Goal: Task Accomplishment & Management: Manage account settings

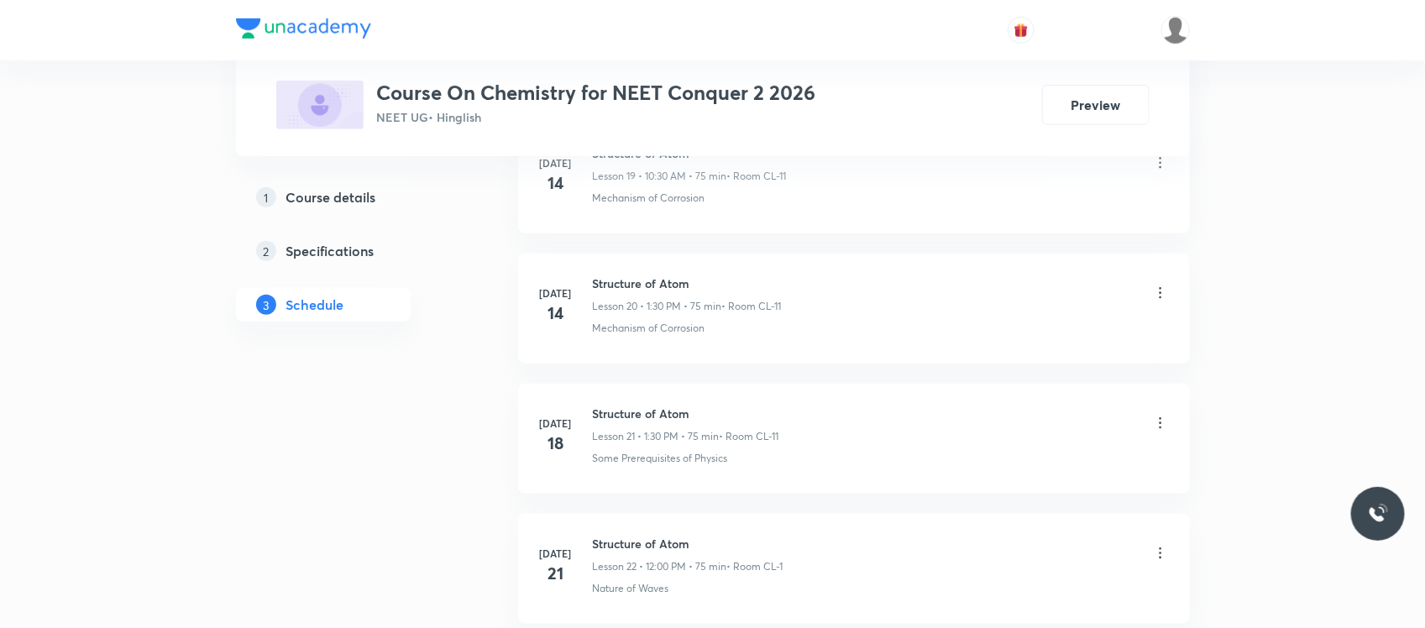
scroll to position [4764, 0]
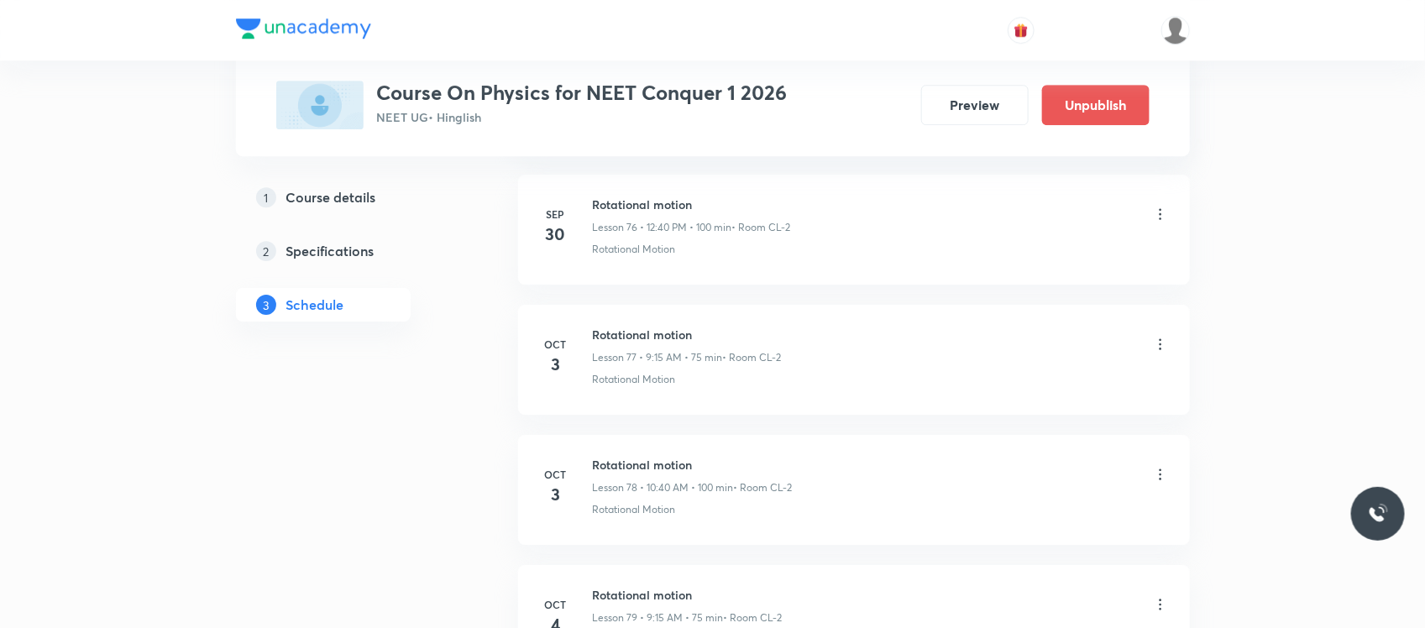
scroll to position [11027, 0]
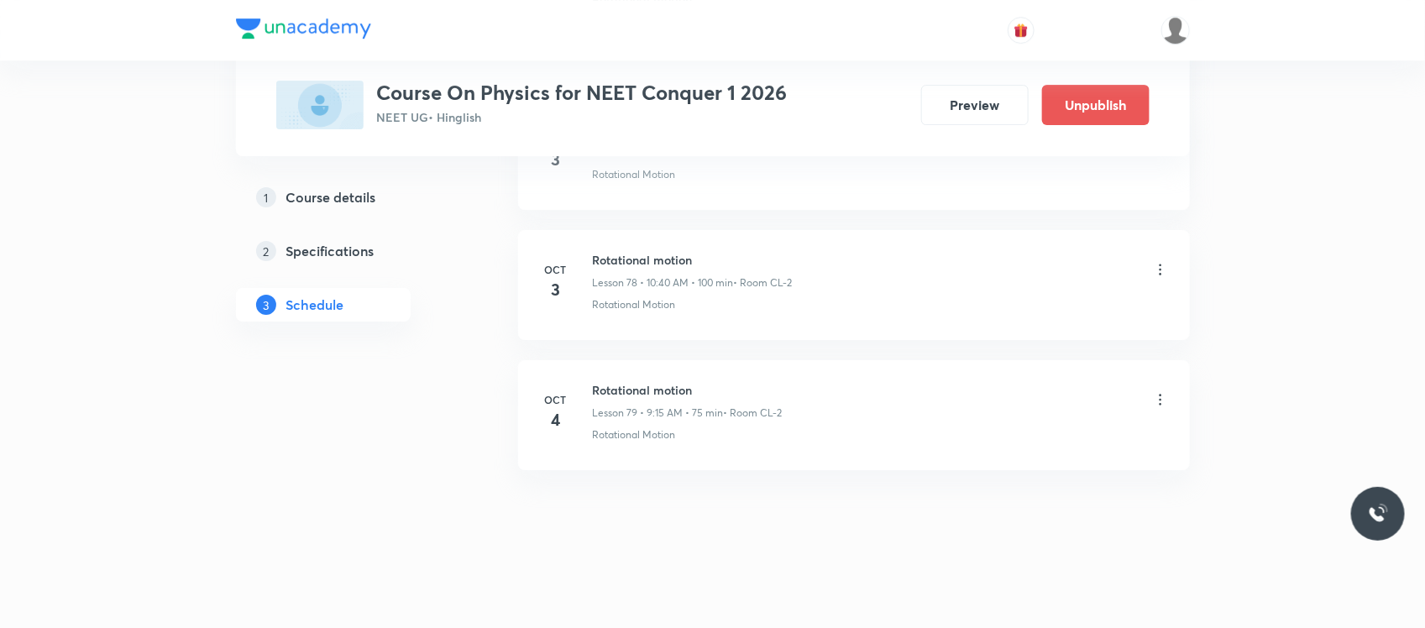
click at [1161, 266] on icon at bounding box center [1160, 269] width 17 height 17
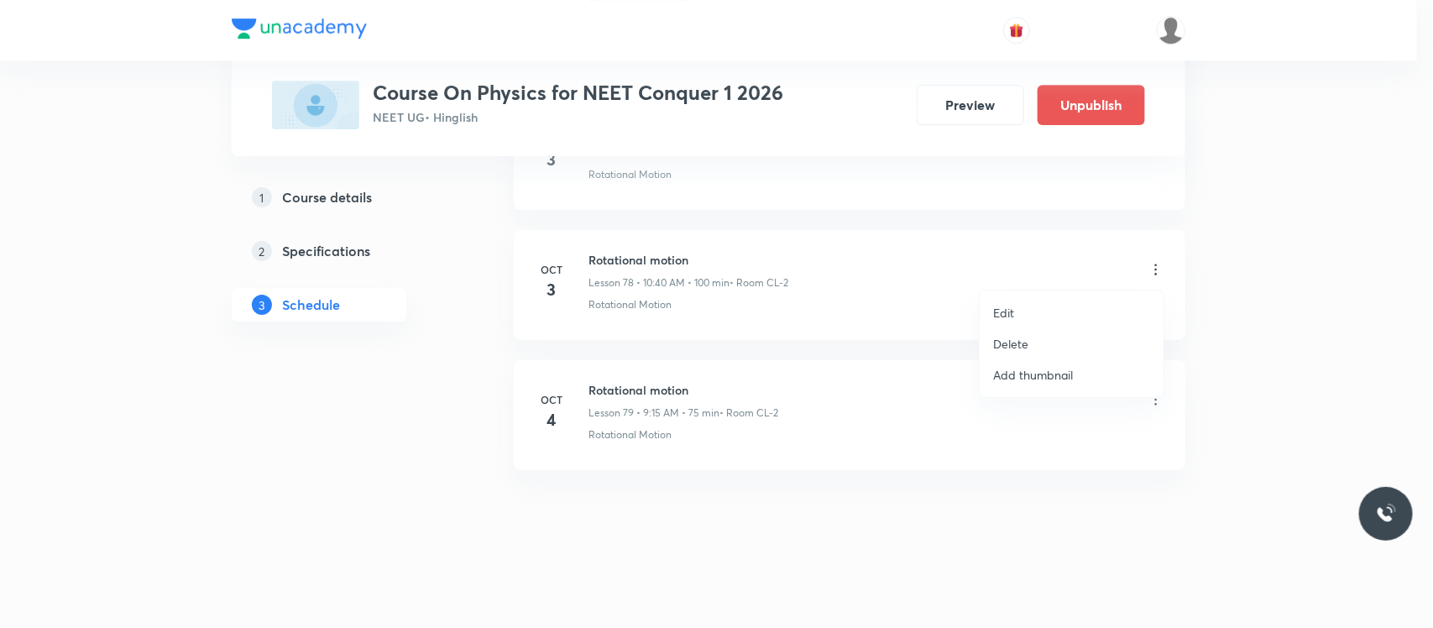
click at [1034, 332] on li "Delete" at bounding box center [1072, 343] width 184 height 31
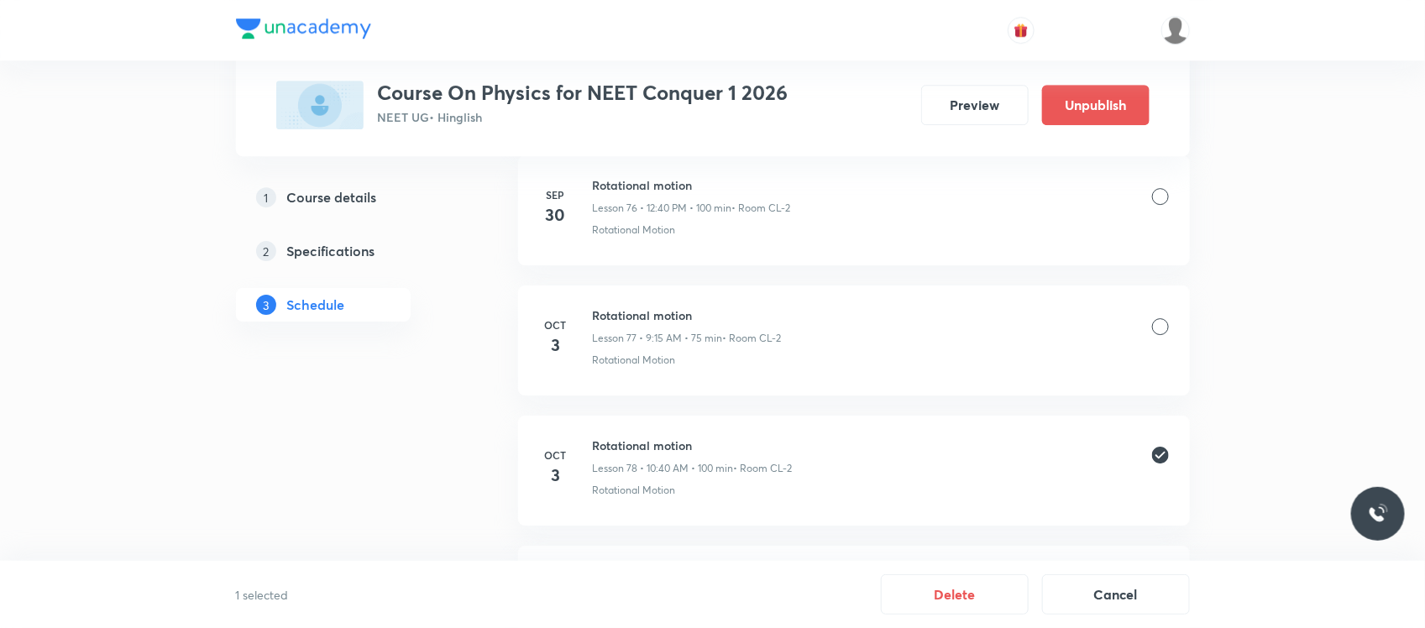
scroll to position [10798, 0]
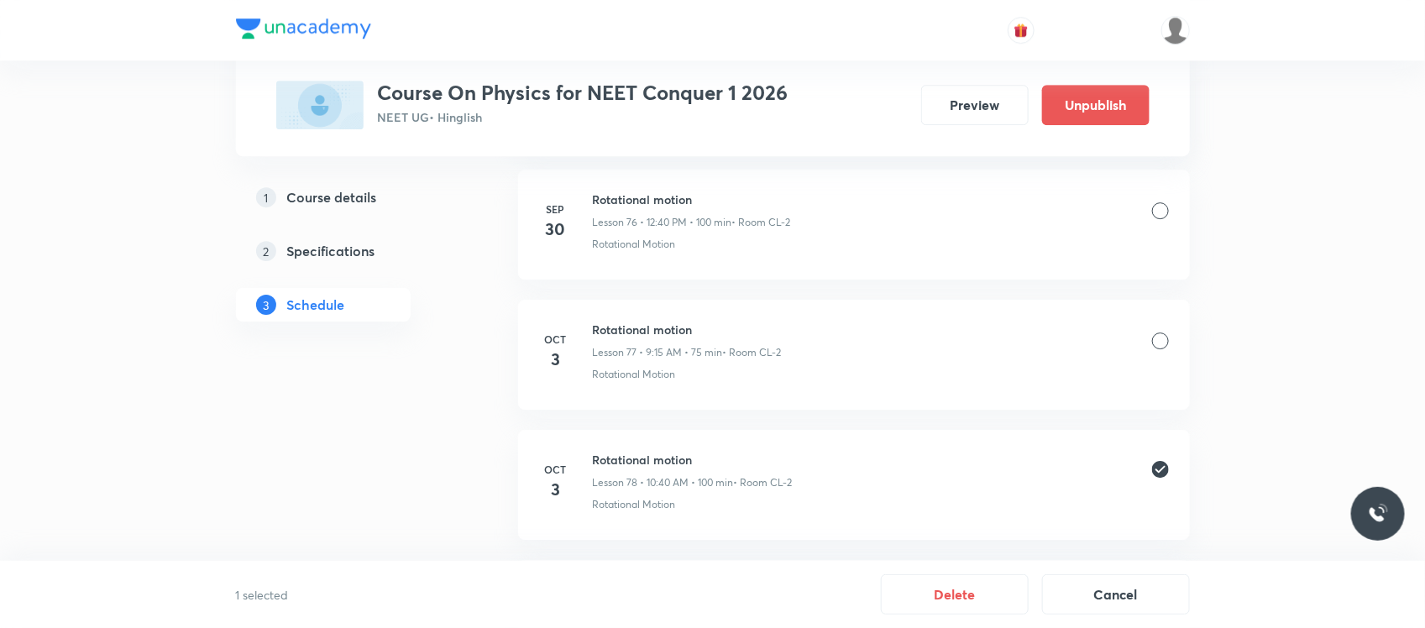
click at [1138, 382] on div "Rotational motion Lesson 77 • 9:15 AM • 75 min • Room CL-2 Rotational Motion" at bounding box center [881, 351] width 576 height 61
click at [1152, 360] on div "Rotational motion Lesson 77 • 9:15 AM • 75 min • Room CL-2" at bounding box center [881, 340] width 576 height 39
click at [1155, 349] on div at bounding box center [1160, 340] width 17 height 17
click at [955, 602] on button "Delete" at bounding box center [955, 593] width 148 height 40
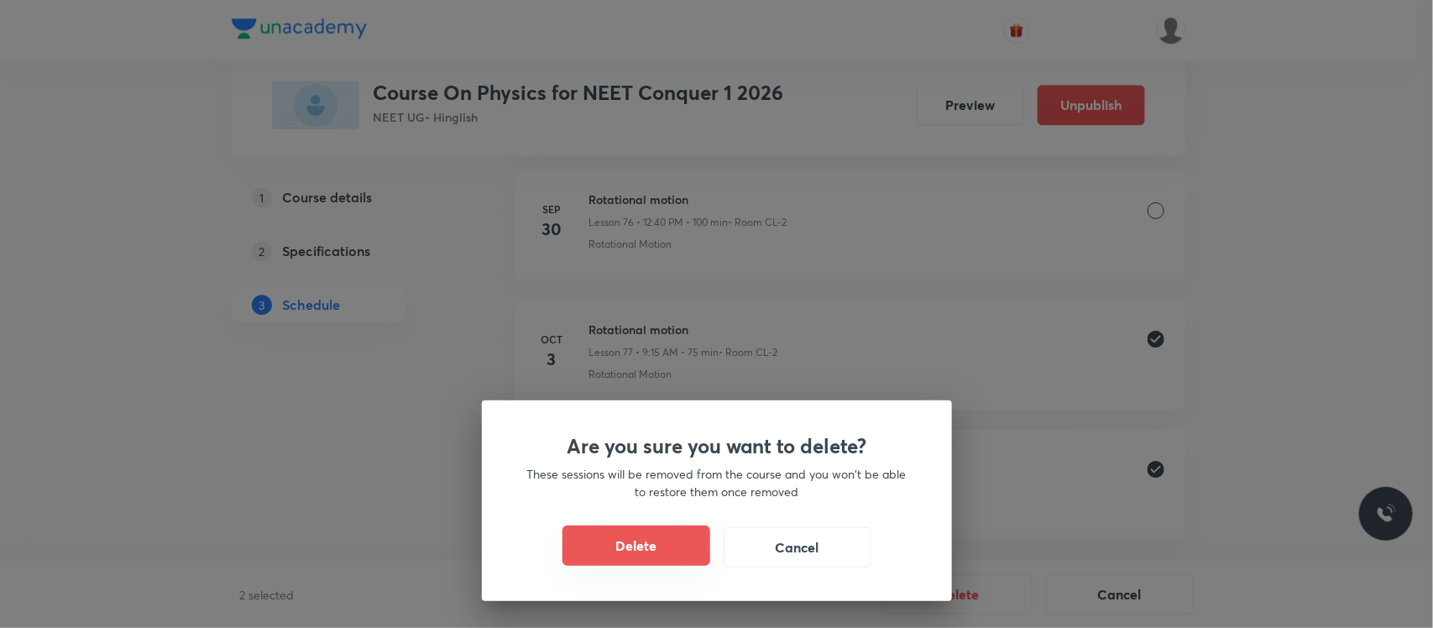
click at [667, 527] on button "Delete" at bounding box center [636, 546] width 148 height 40
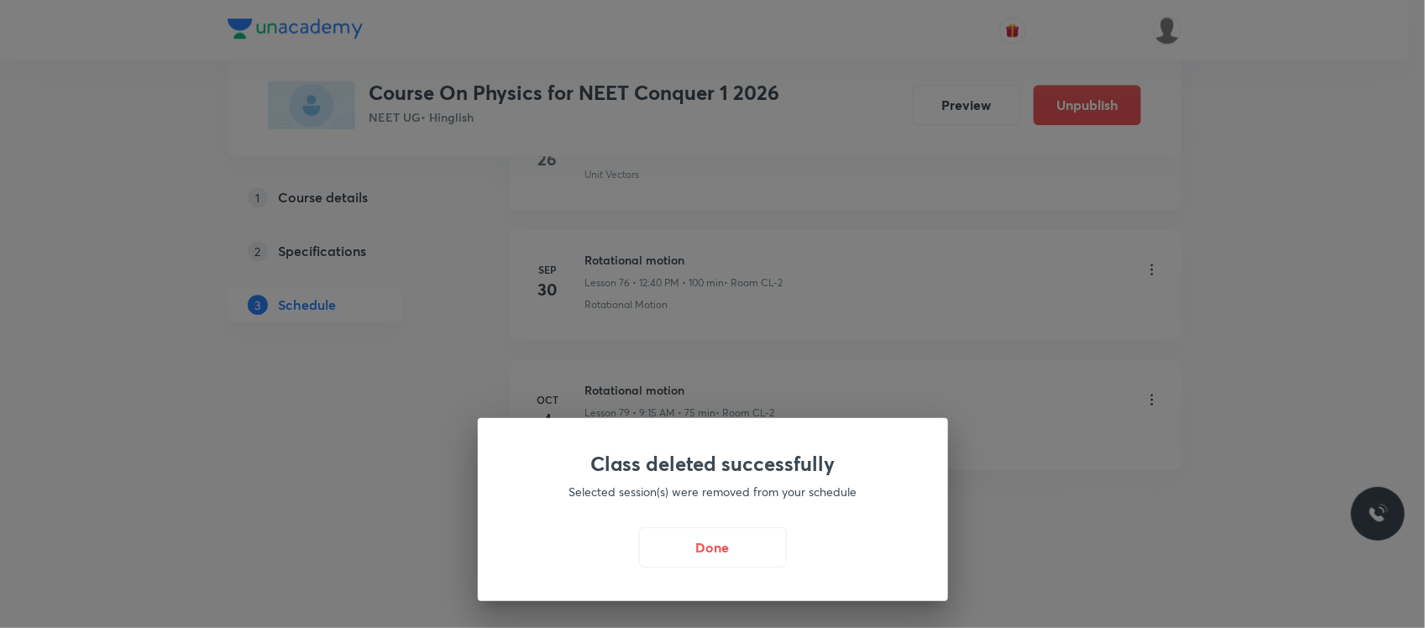
scroll to position [10766, 0]
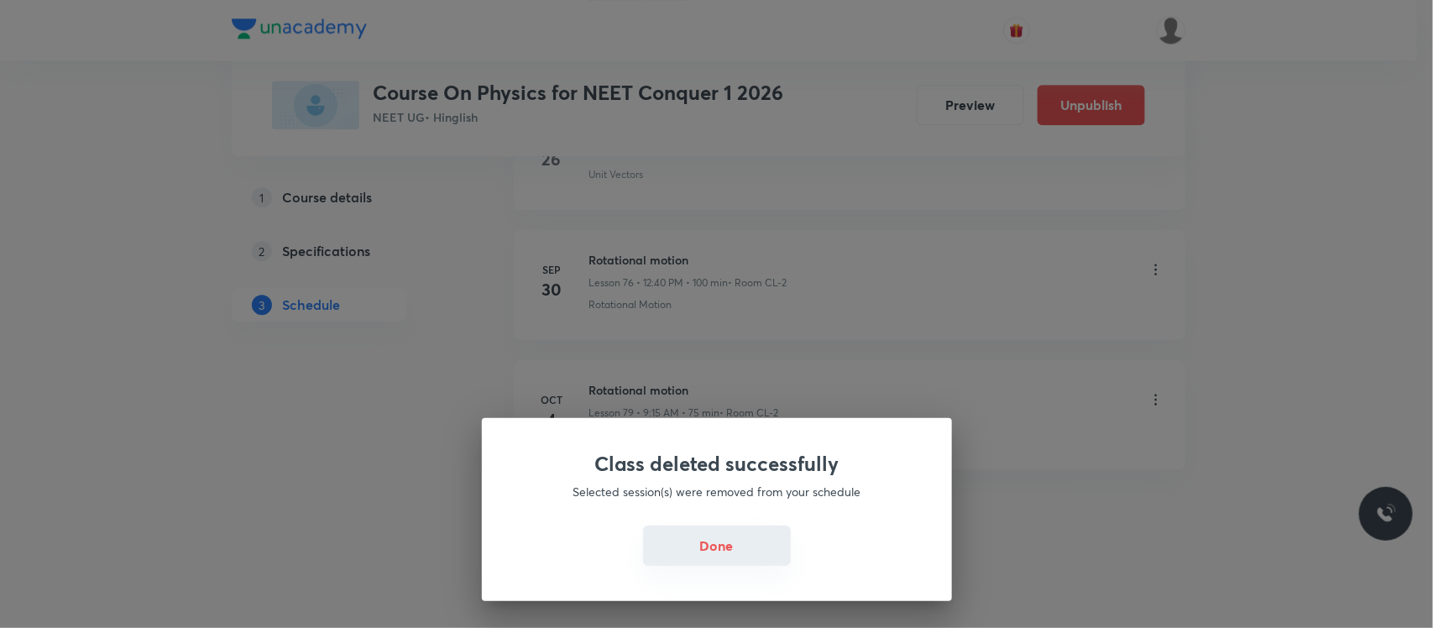
click at [706, 530] on button "Done" at bounding box center [717, 546] width 148 height 40
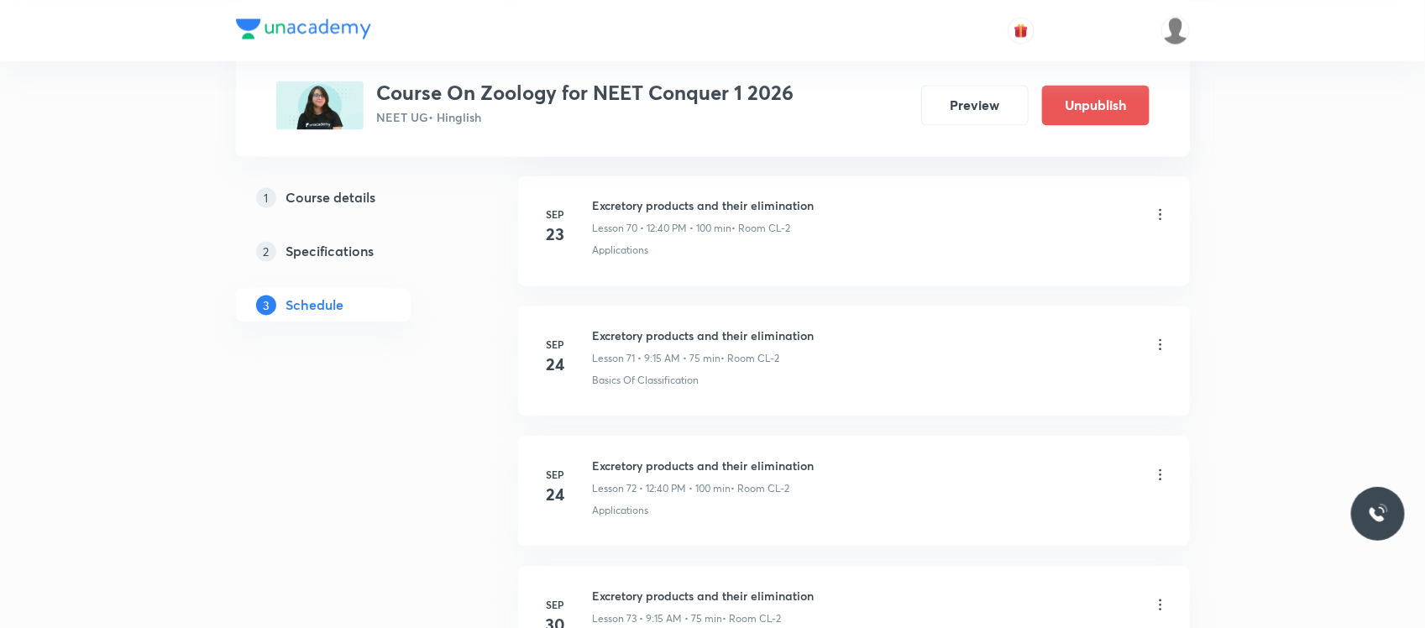
scroll to position [10506, 0]
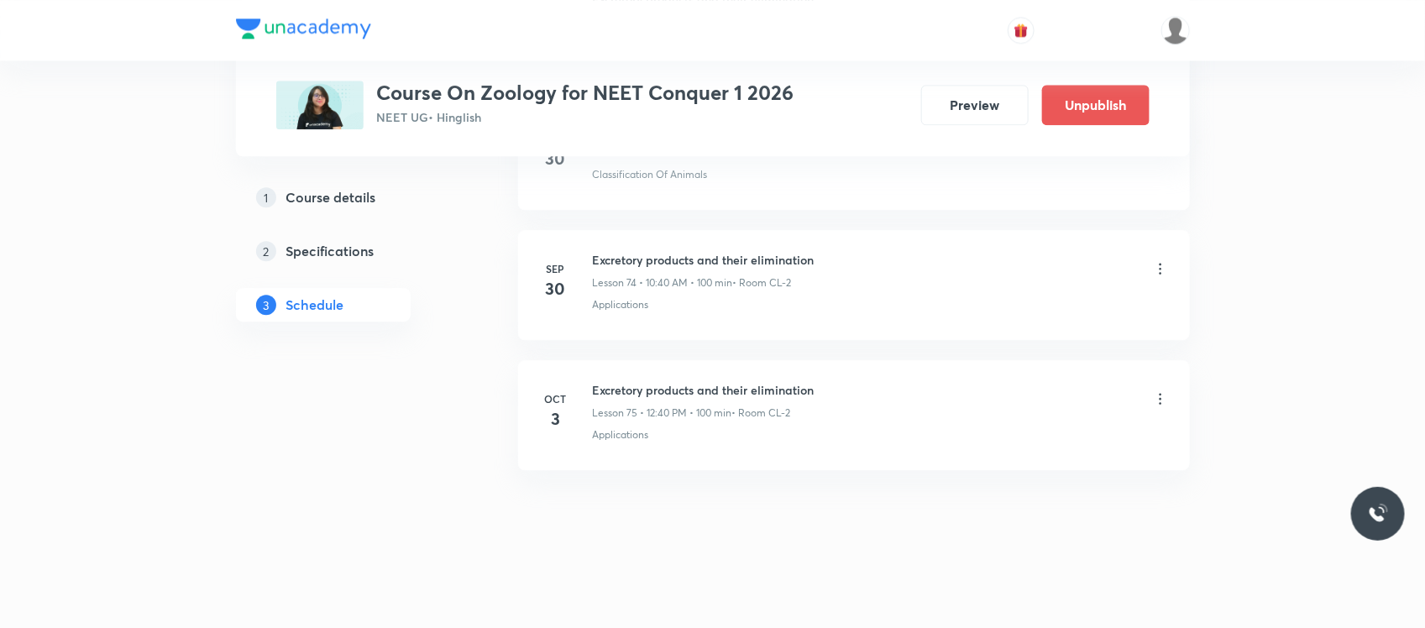
click at [656, 397] on h6 "Excretory products and their elimination" at bounding box center [704, 390] width 222 height 18
copy h6 "Excretory products and their elimination"
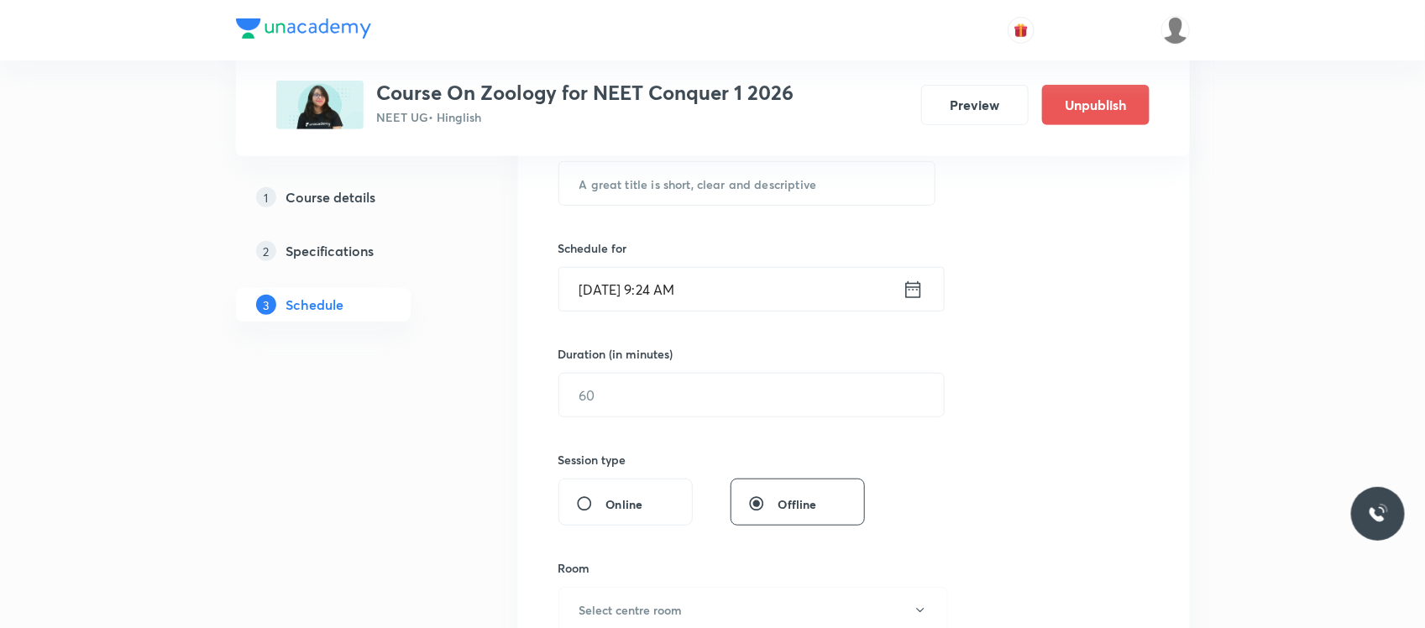
scroll to position [344, 0]
click at [705, 177] on input "text" at bounding box center [747, 181] width 376 height 43
paste input "Excretory products and their elimination"
type input "Excretory products and their elimination"
click at [731, 298] on input "[DATE] 9:24 AM" at bounding box center [730, 287] width 343 height 43
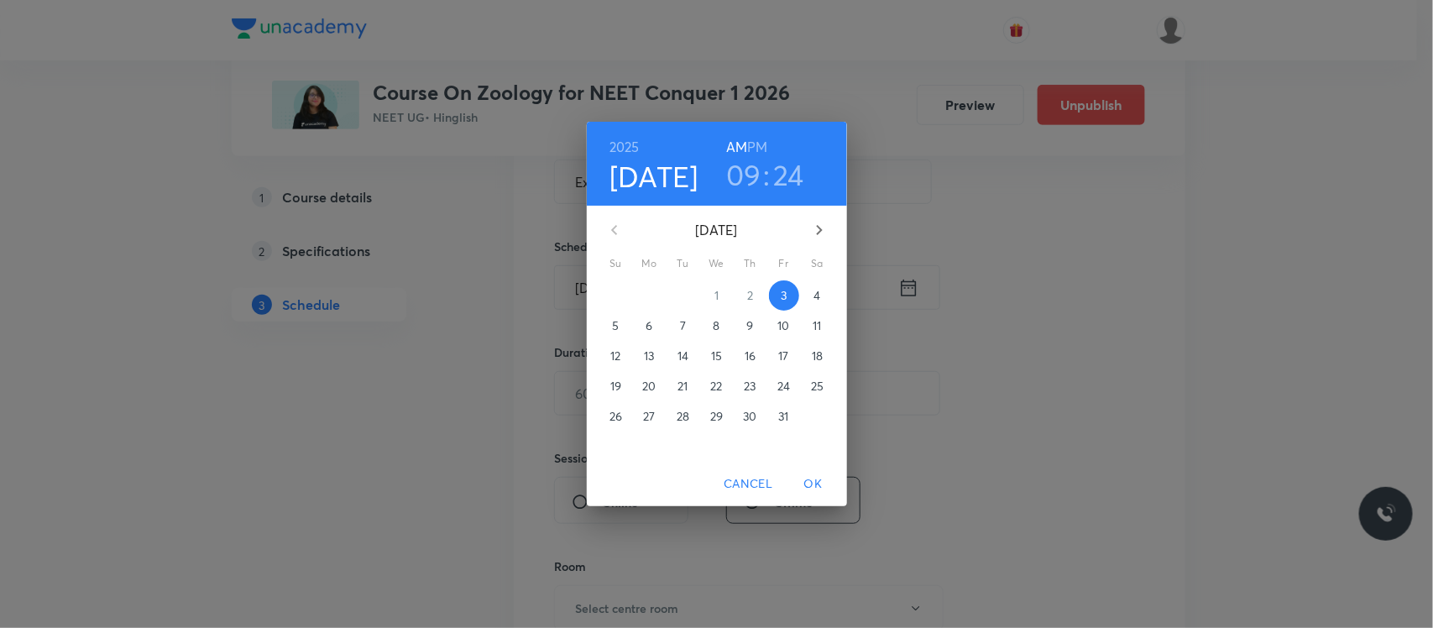
click at [745, 180] on h3 "09" at bounding box center [743, 174] width 35 height 35
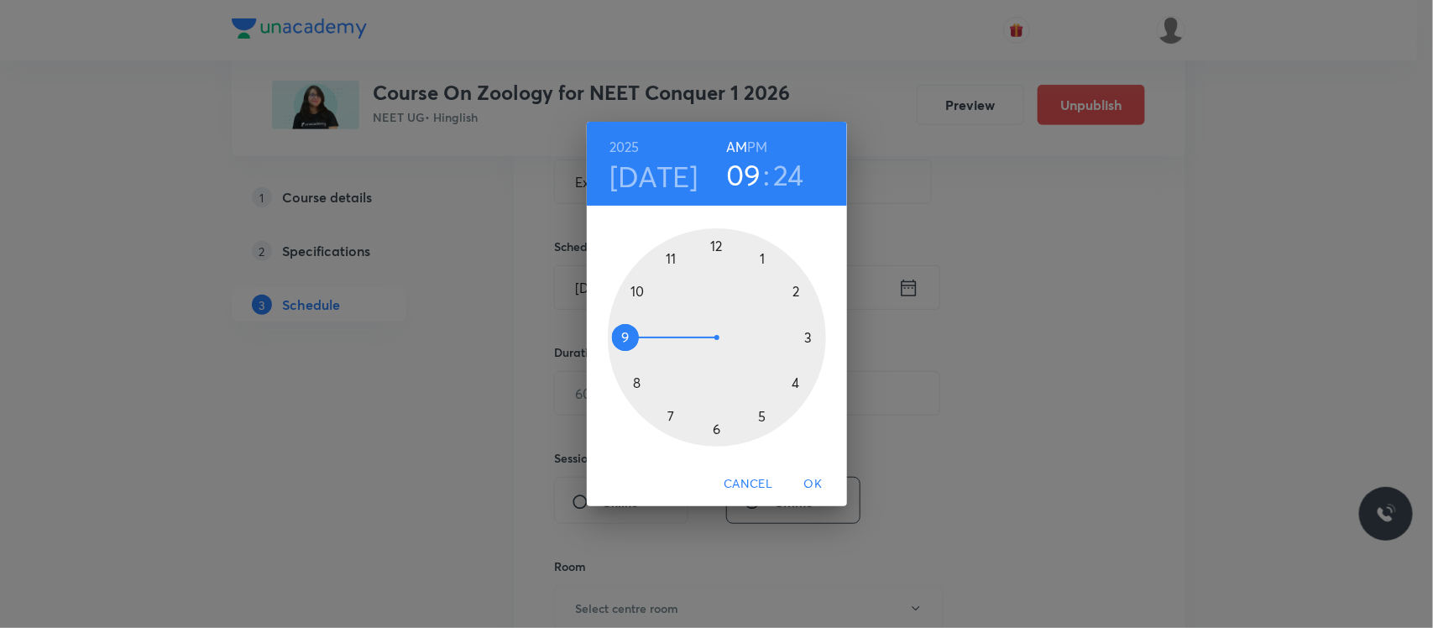
click at [639, 296] on div at bounding box center [717, 337] width 218 height 218
click at [639, 384] on div at bounding box center [717, 337] width 218 height 218
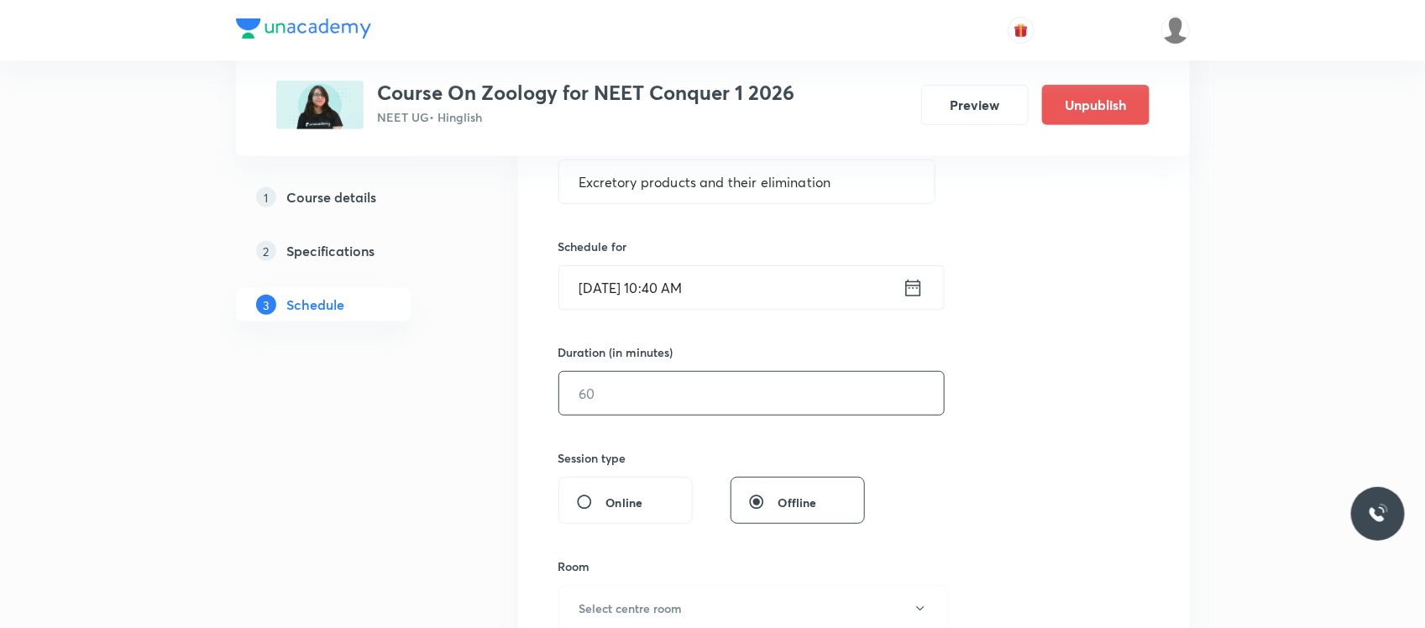
click at [622, 395] on input "text" at bounding box center [751, 393] width 384 height 43
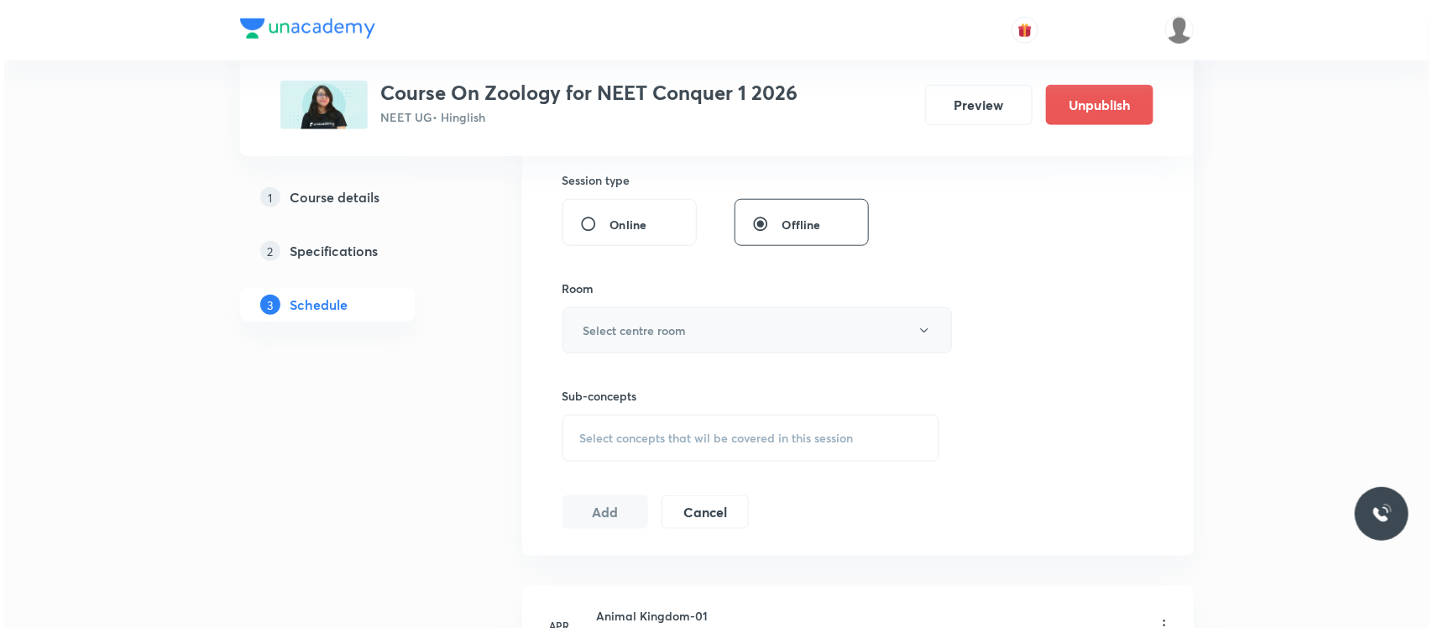
scroll to position [623, 0]
click at [639, 336] on h6 "Select centre room" at bounding box center [630, 330] width 103 height 18
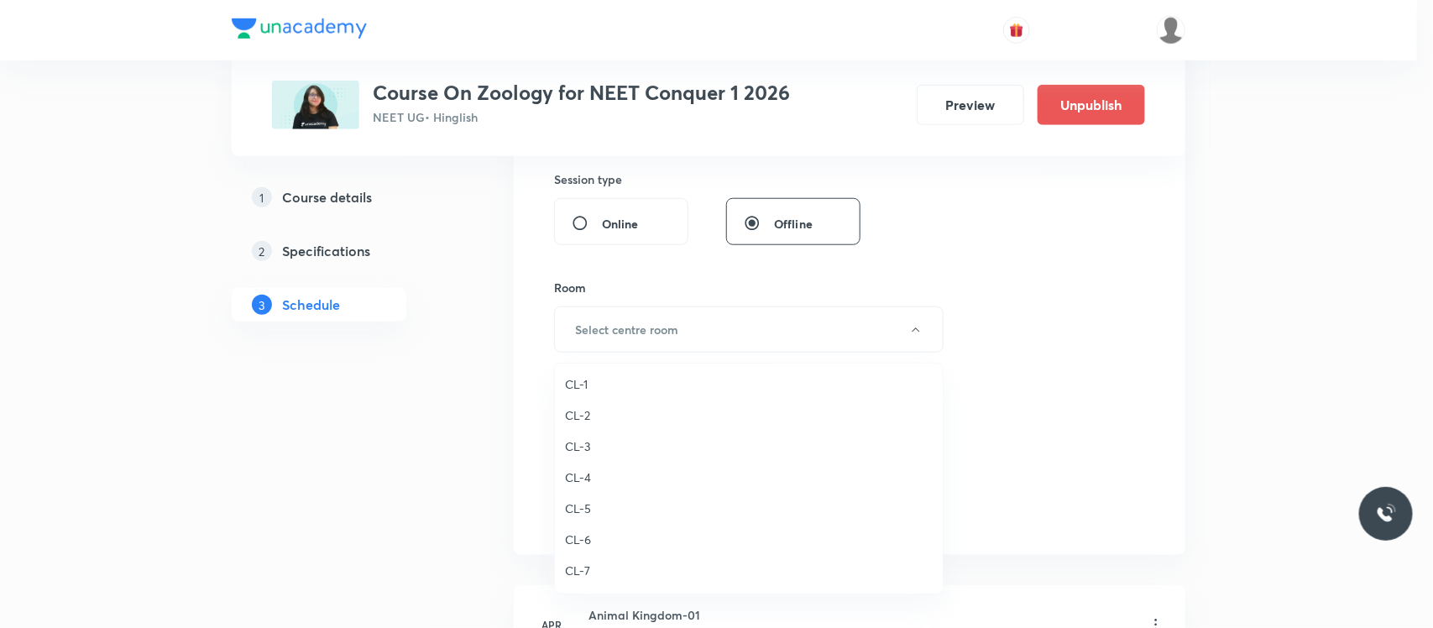
scroll to position [467, 0]
click at [594, 441] on span "CL-3" at bounding box center [749, 447] width 368 height 18
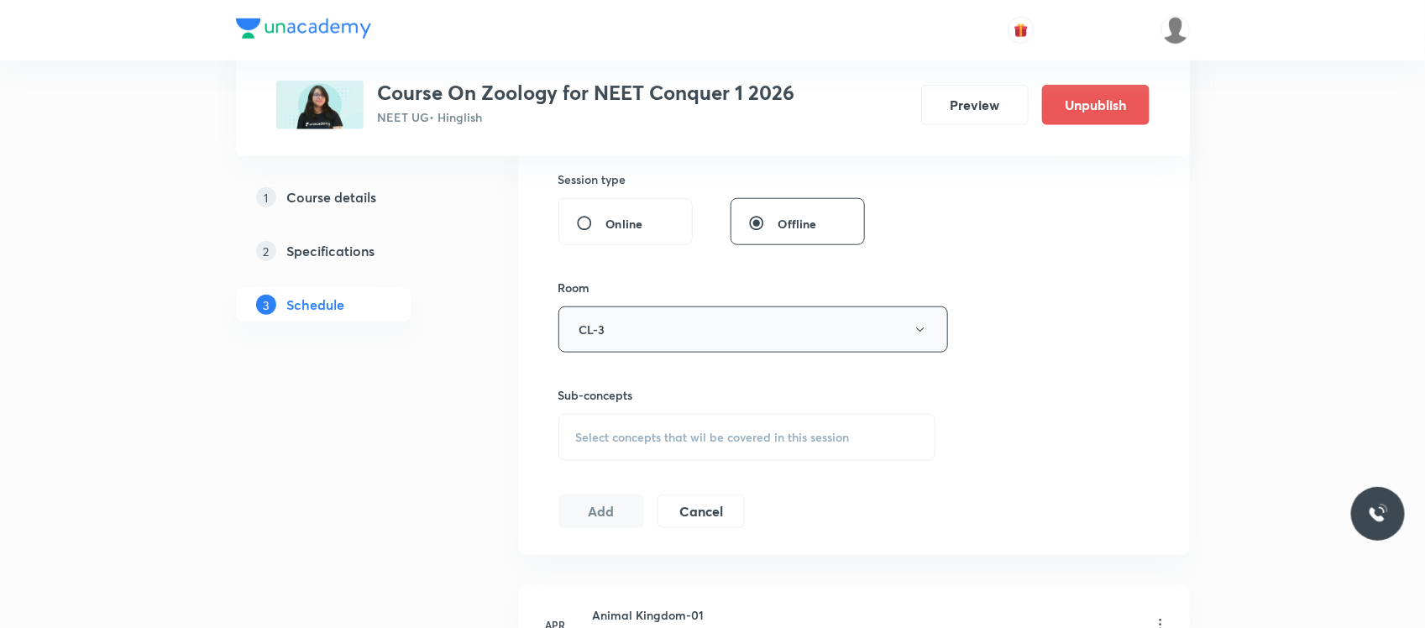
click at [626, 337] on button "CL-3" at bounding box center [753, 329] width 390 height 46
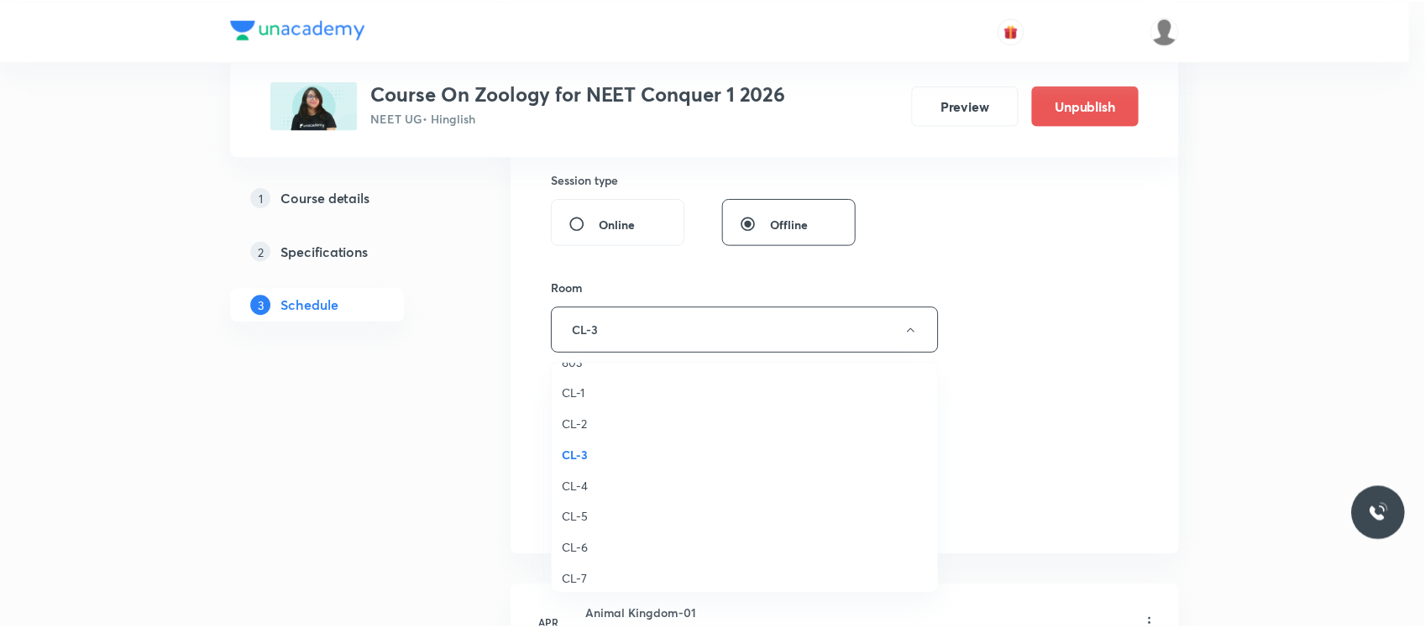
scroll to position [453, 0]
click at [586, 424] on span "CL-2" at bounding box center [749, 430] width 368 height 18
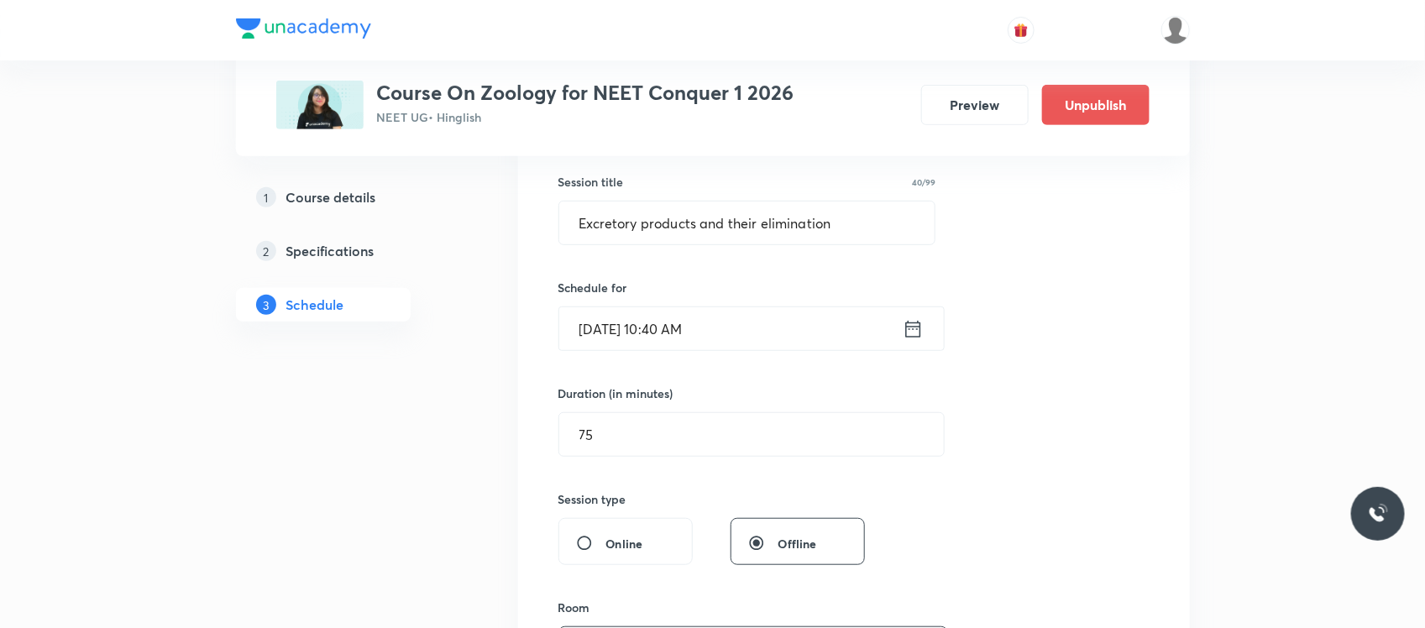
scroll to position [302, 0]
click at [632, 422] on input "75" at bounding box center [751, 435] width 384 height 43
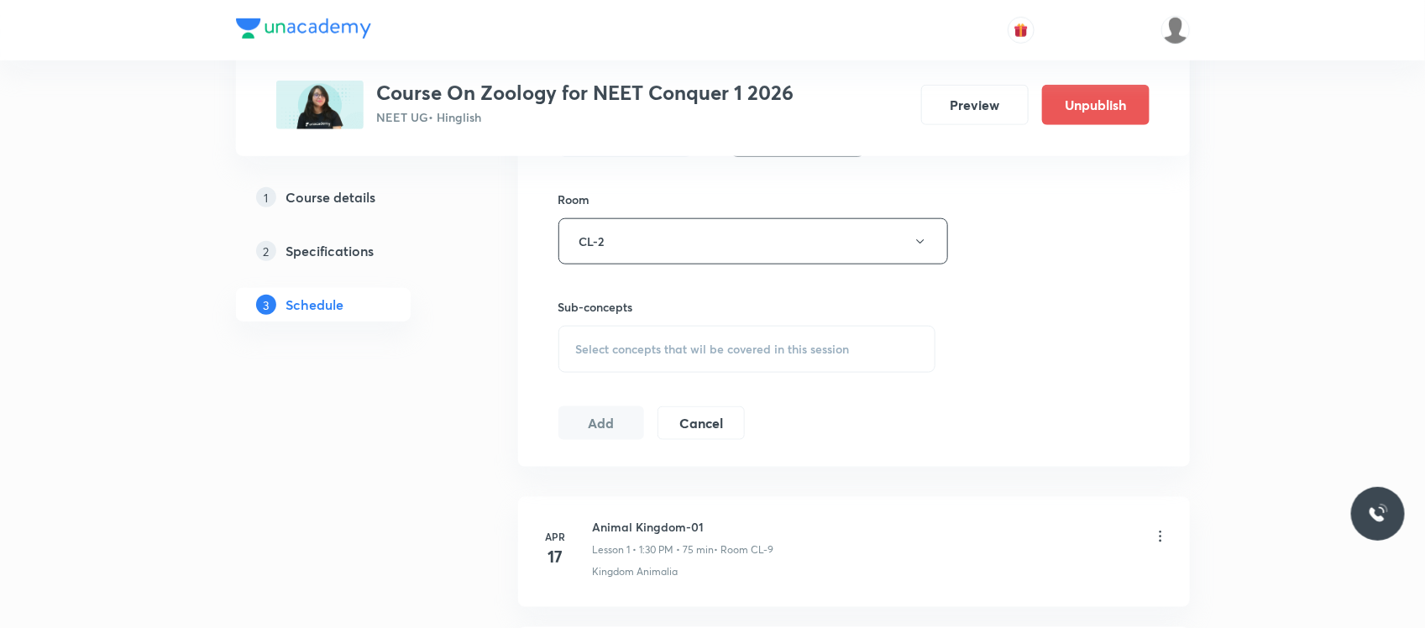
scroll to position [757, 0]
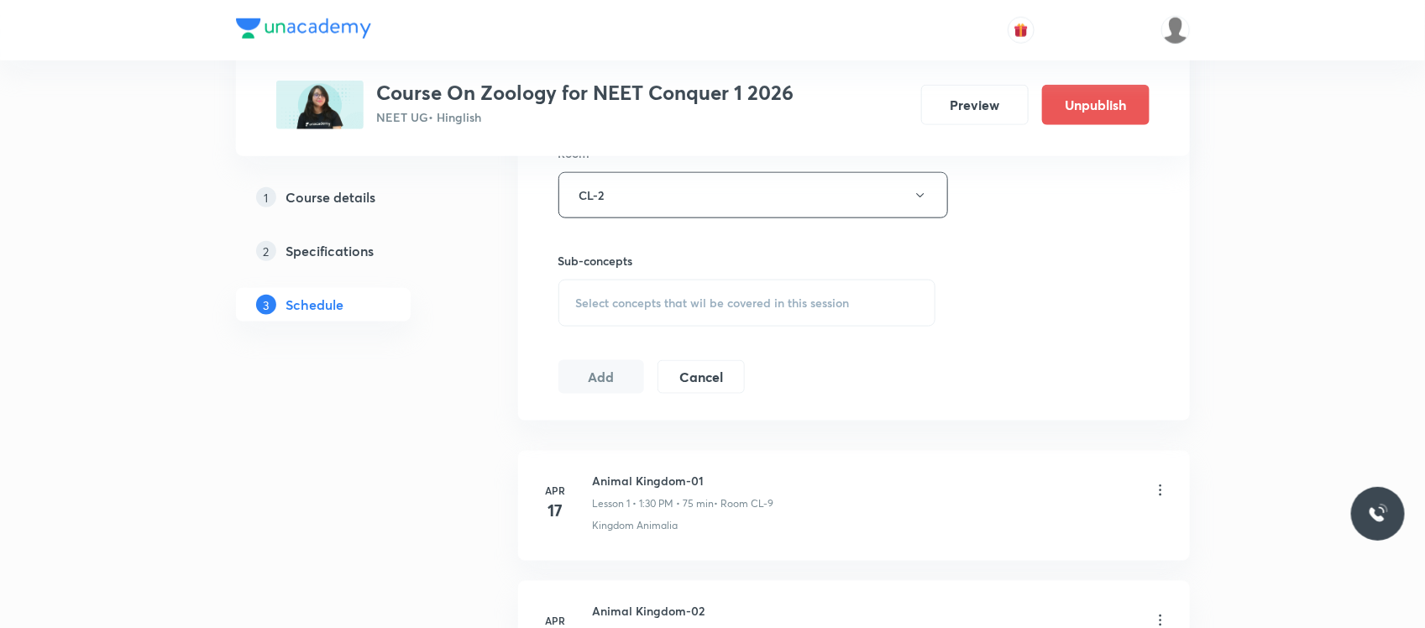
type input "100"
click at [660, 312] on div "Select concepts that wil be covered in this session" at bounding box center [747, 303] width 378 height 47
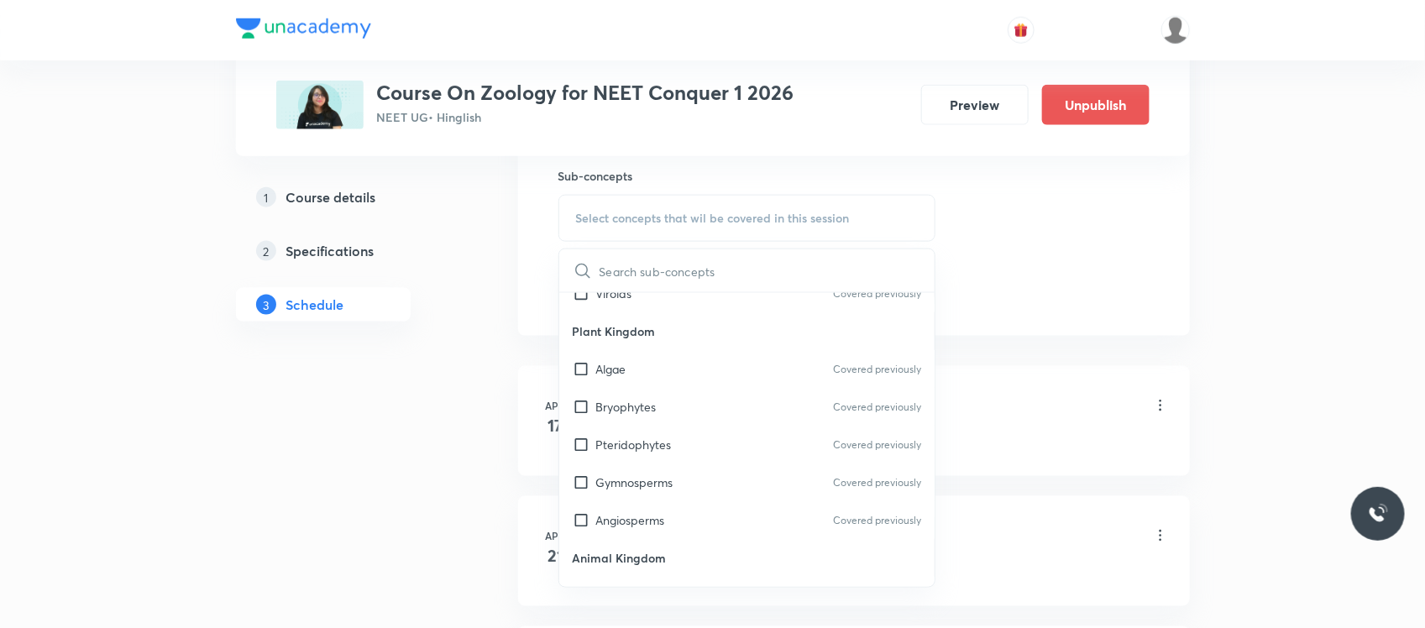
scroll to position [1381, 0]
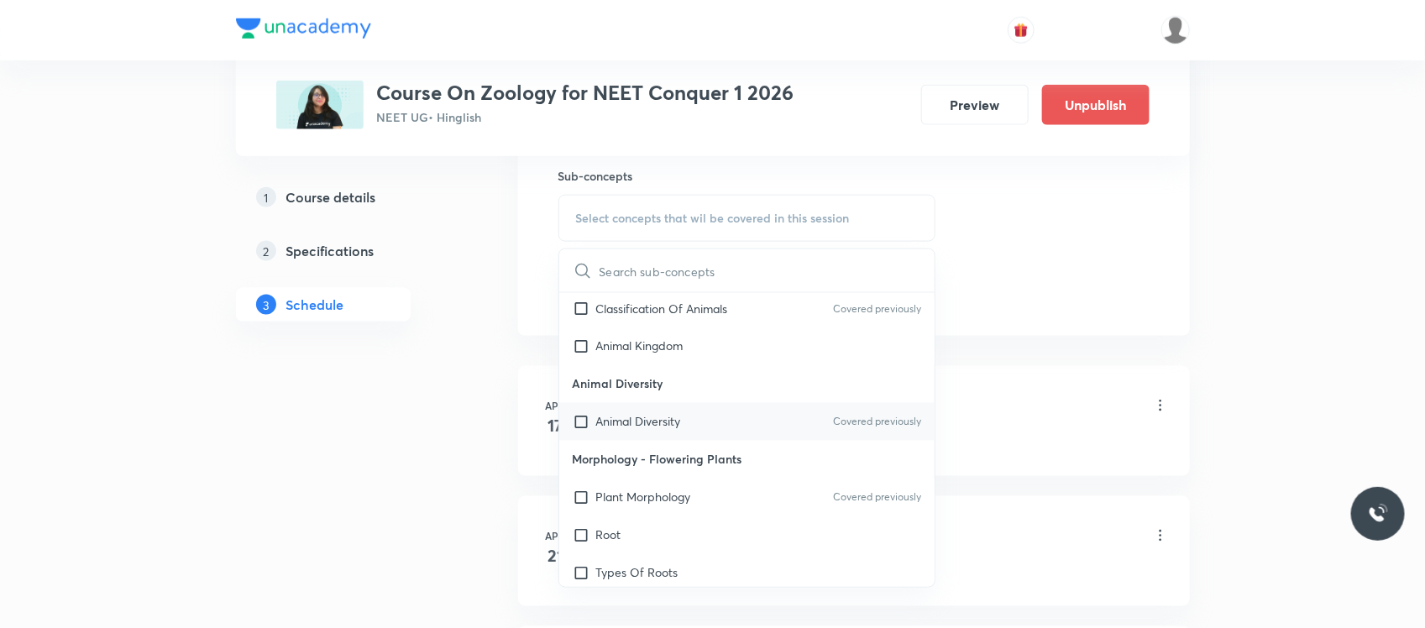
click at [651, 421] on p "Animal Diversity" at bounding box center [638, 422] width 85 height 18
checkbox input "true"
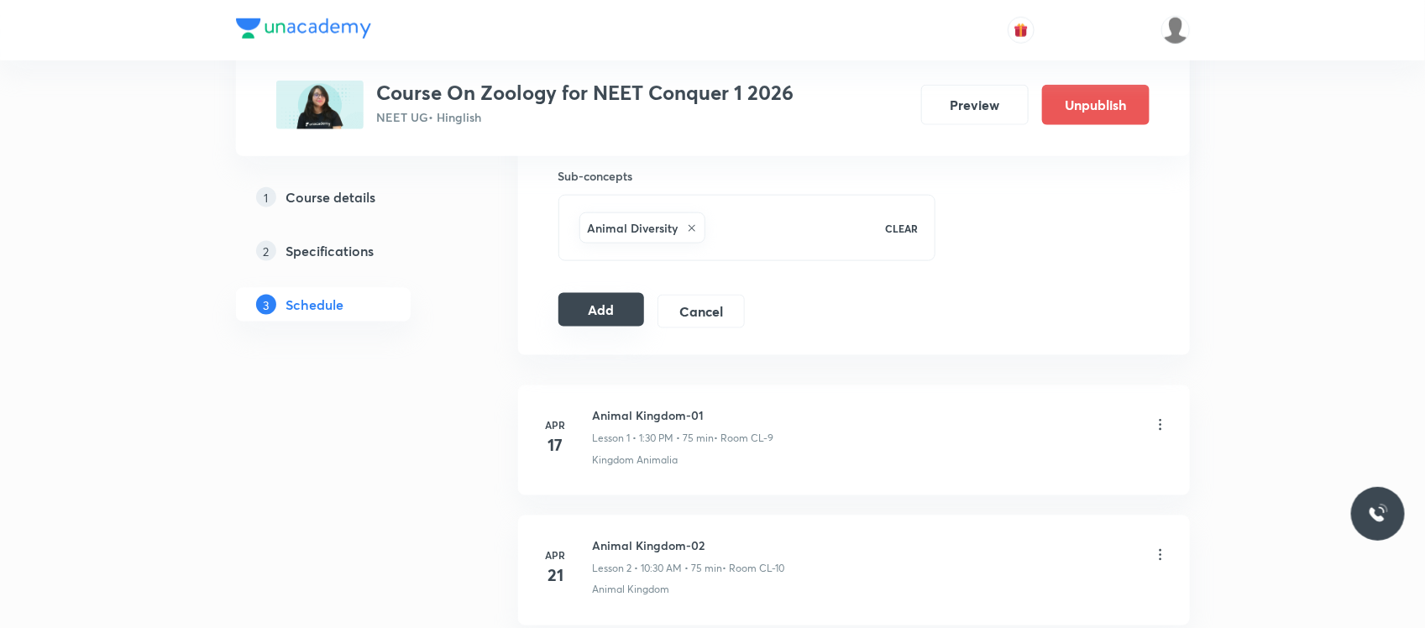
click at [609, 306] on button "Add" at bounding box center [601, 310] width 86 height 34
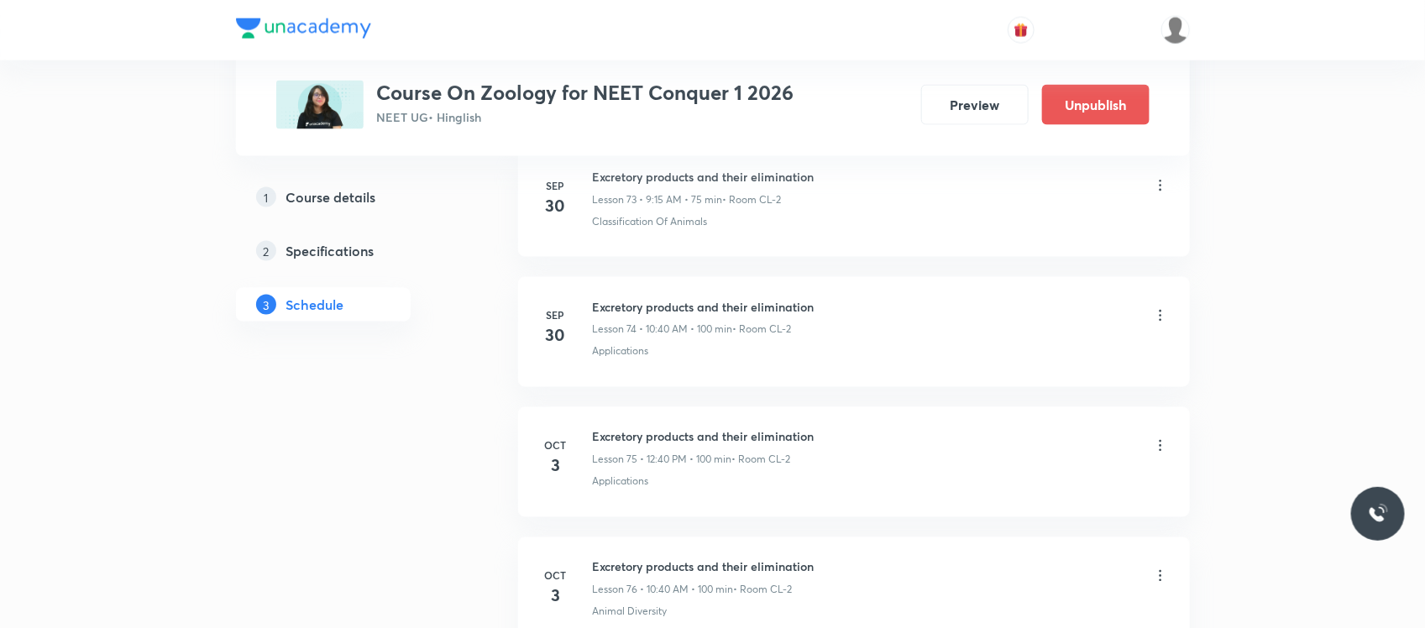
scroll to position [9862, 0]
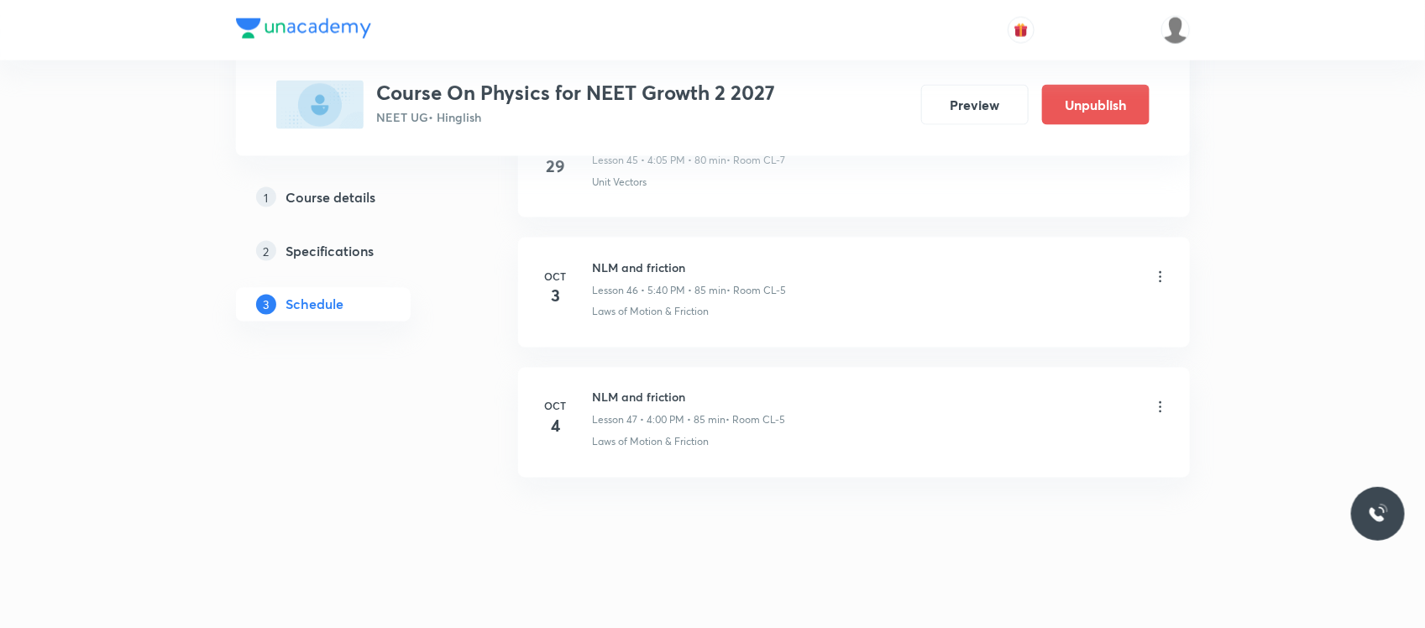
scroll to position [6822, 0]
click at [1159, 286] on icon at bounding box center [1159, 280] width 3 height 11
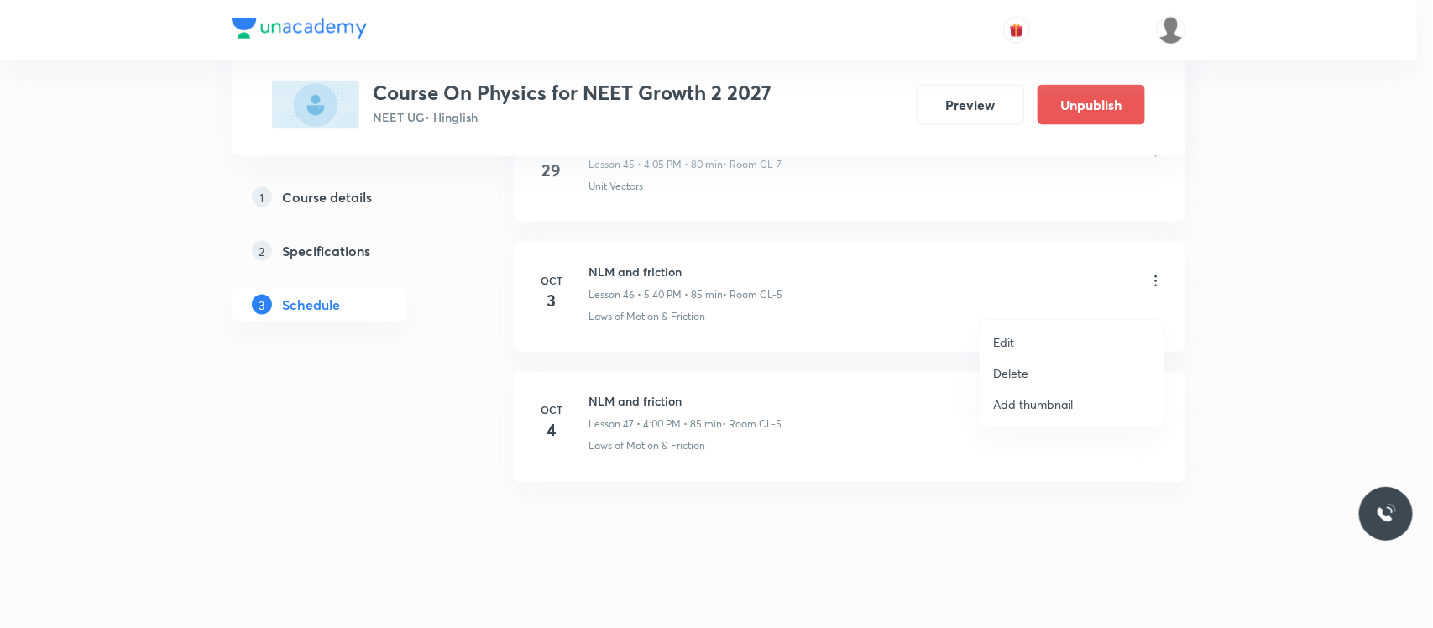
click at [1022, 380] on p "Delete" at bounding box center [1010, 373] width 35 height 18
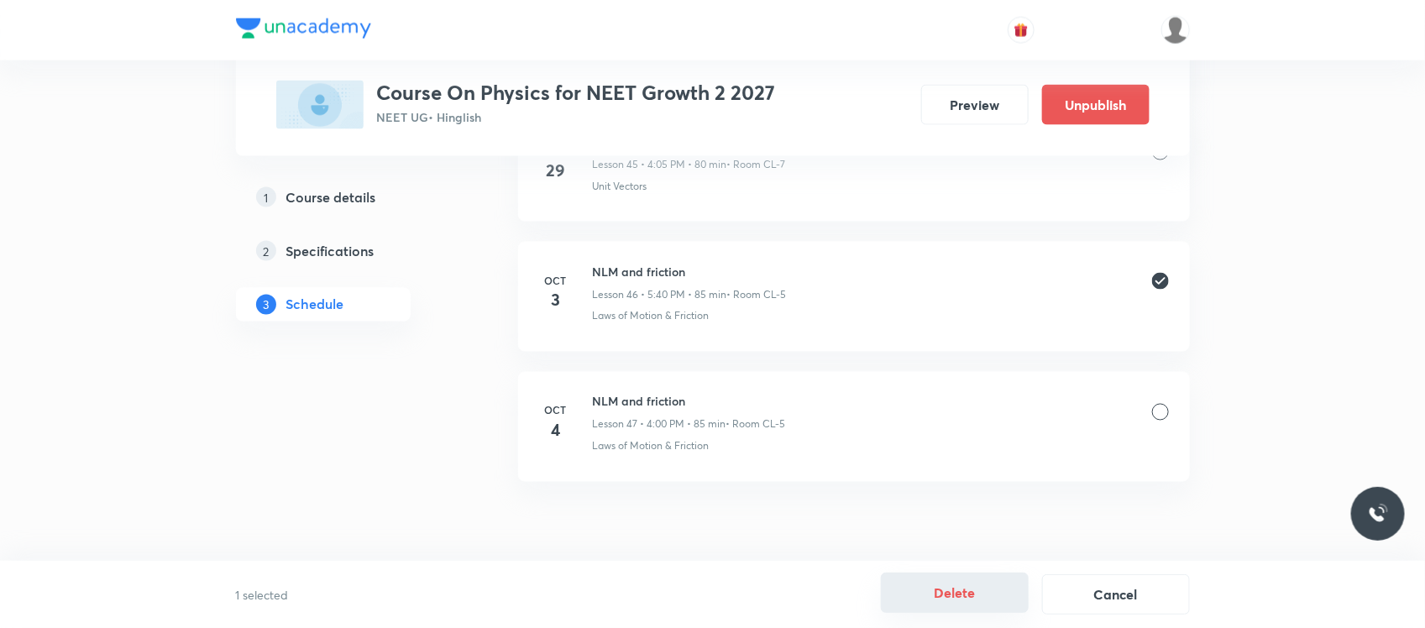
click at [957, 606] on button "Delete" at bounding box center [955, 593] width 148 height 40
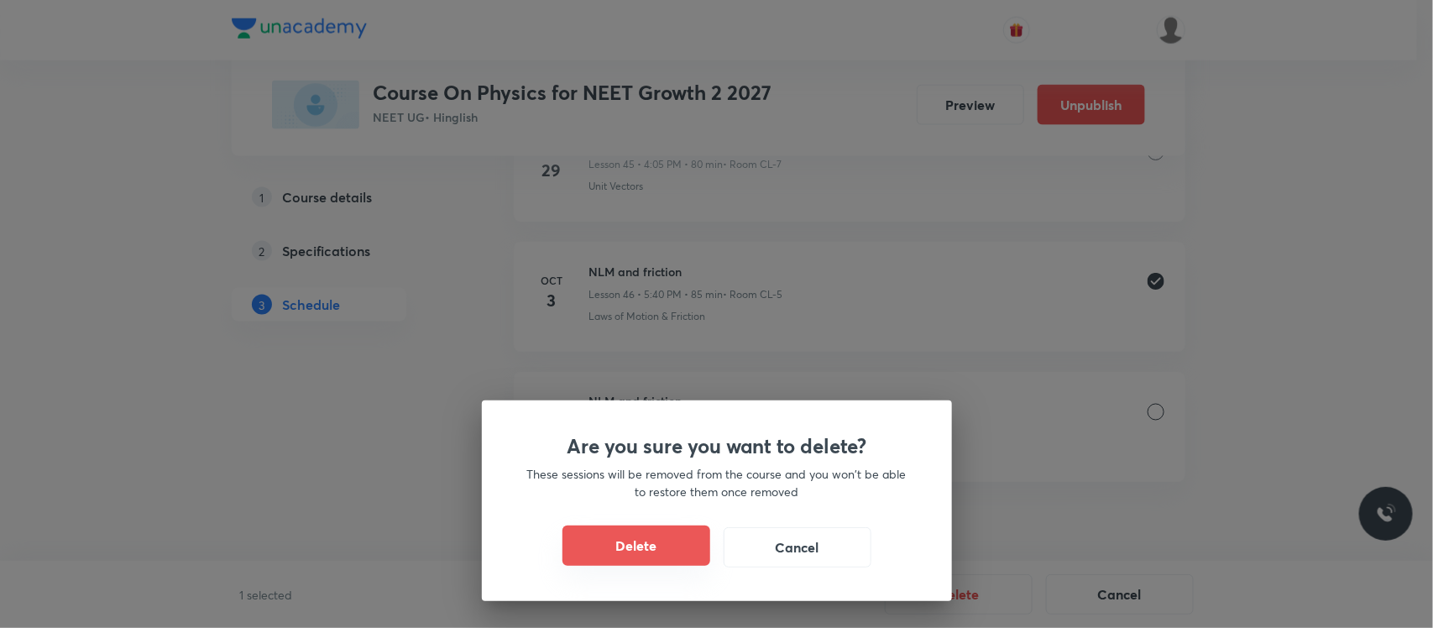
click at [660, 534] on button "Delete" at bounding box center [636, 546] width 148 height 40
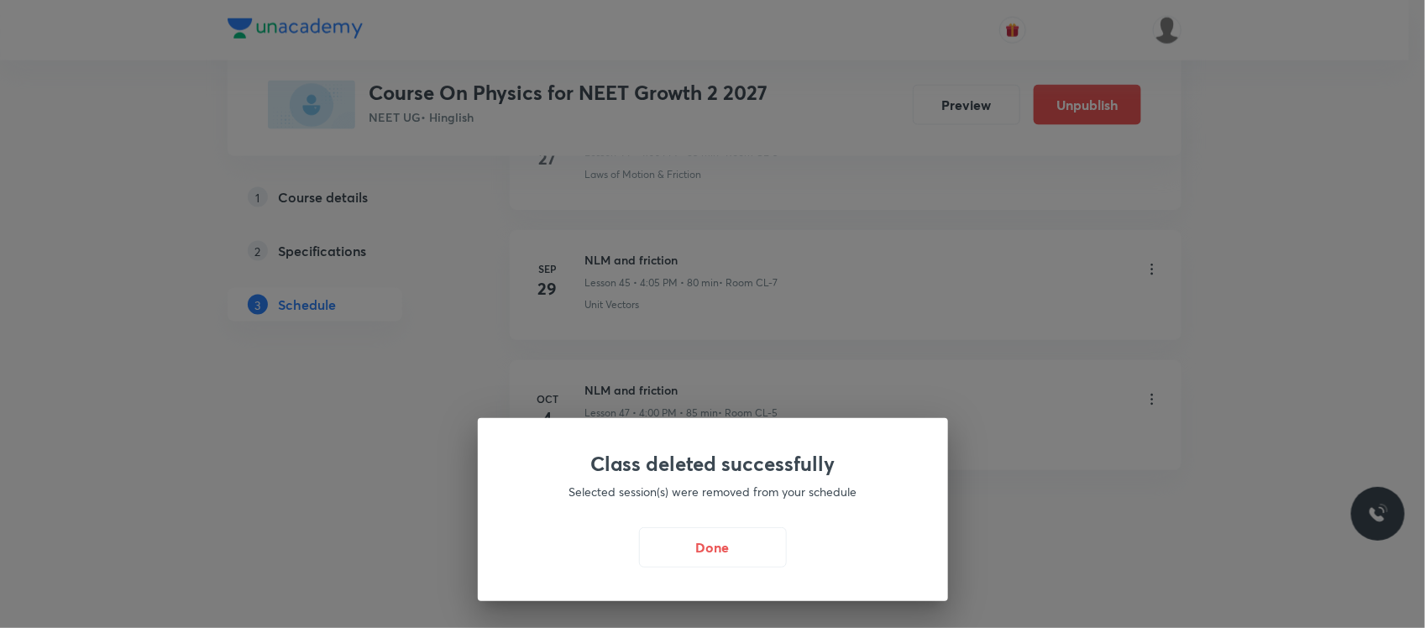
scroll to position [6721, 0]
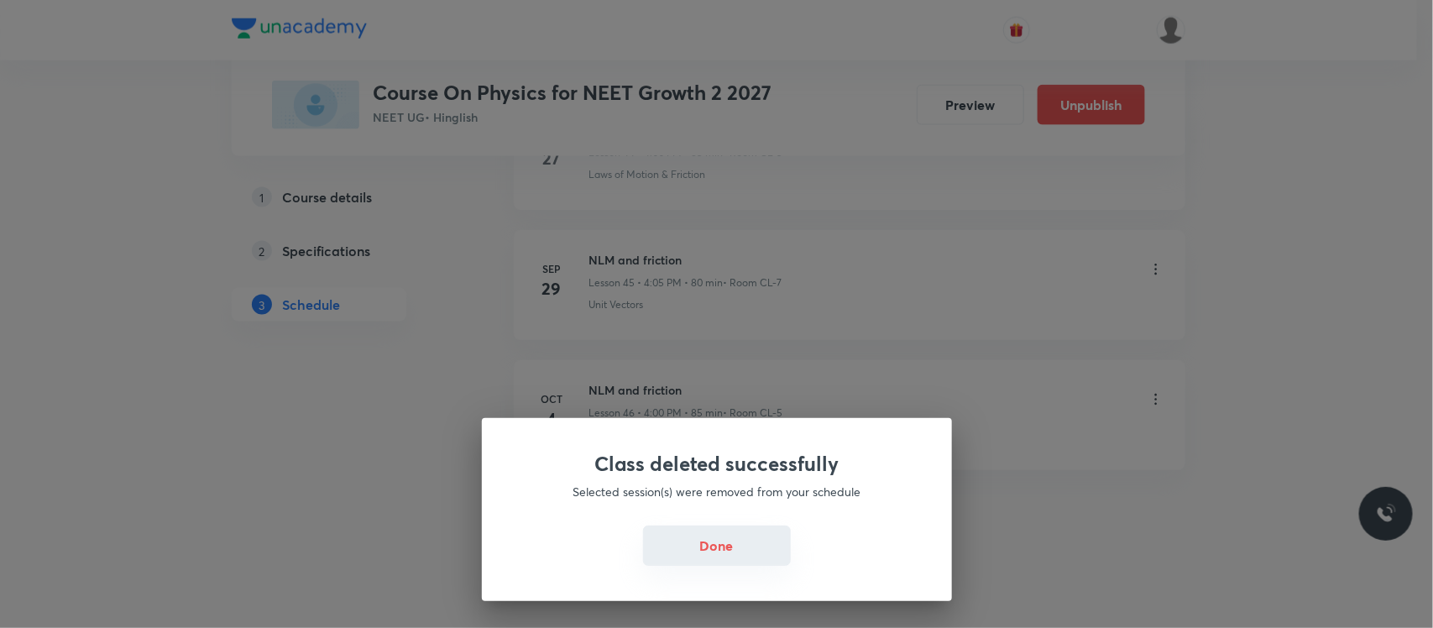
click at [693, 567] on div "Done" at bounding box center [717, 547] width 390 height 40
click at [728, 258] on div "Class deleted successfully Selected session(s) were removed from your schedule …" at bounding box center [716, 314] width 1433 height 628
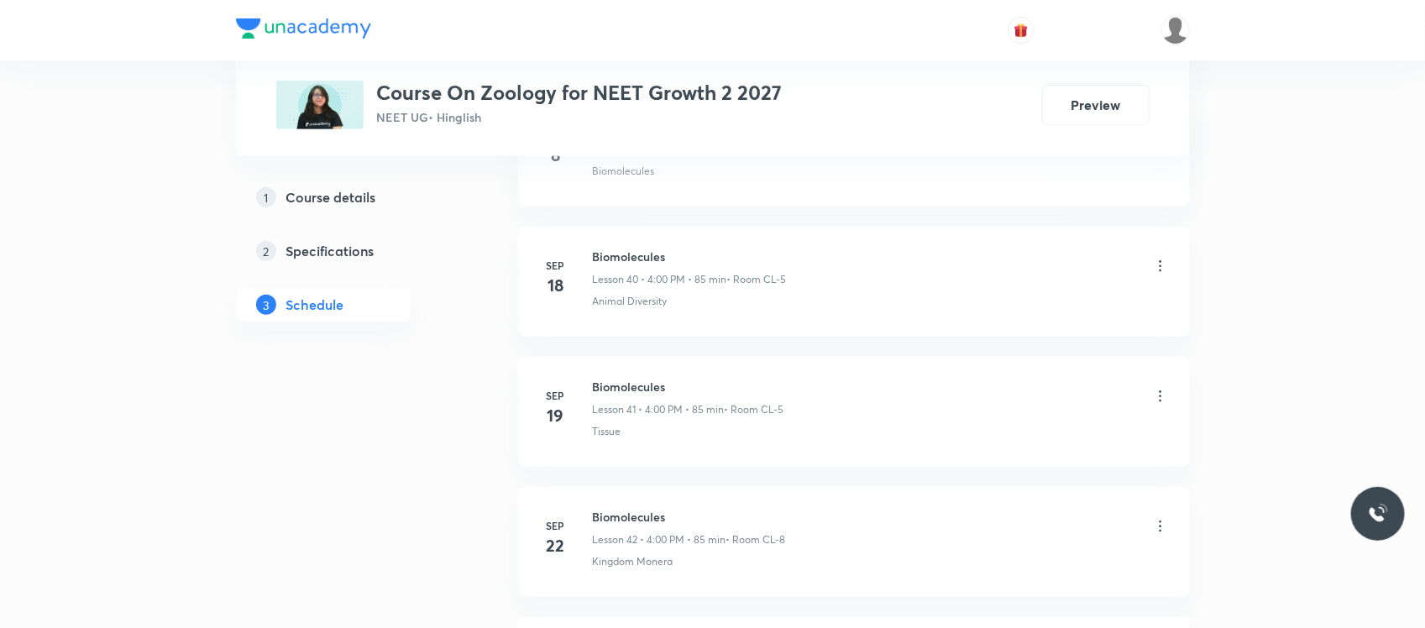
scroll to position [6591, 0]
click at [677, 393] on h6 "Breathing and exchange of gases" at bounding box center [690, 390] width 194 height 18
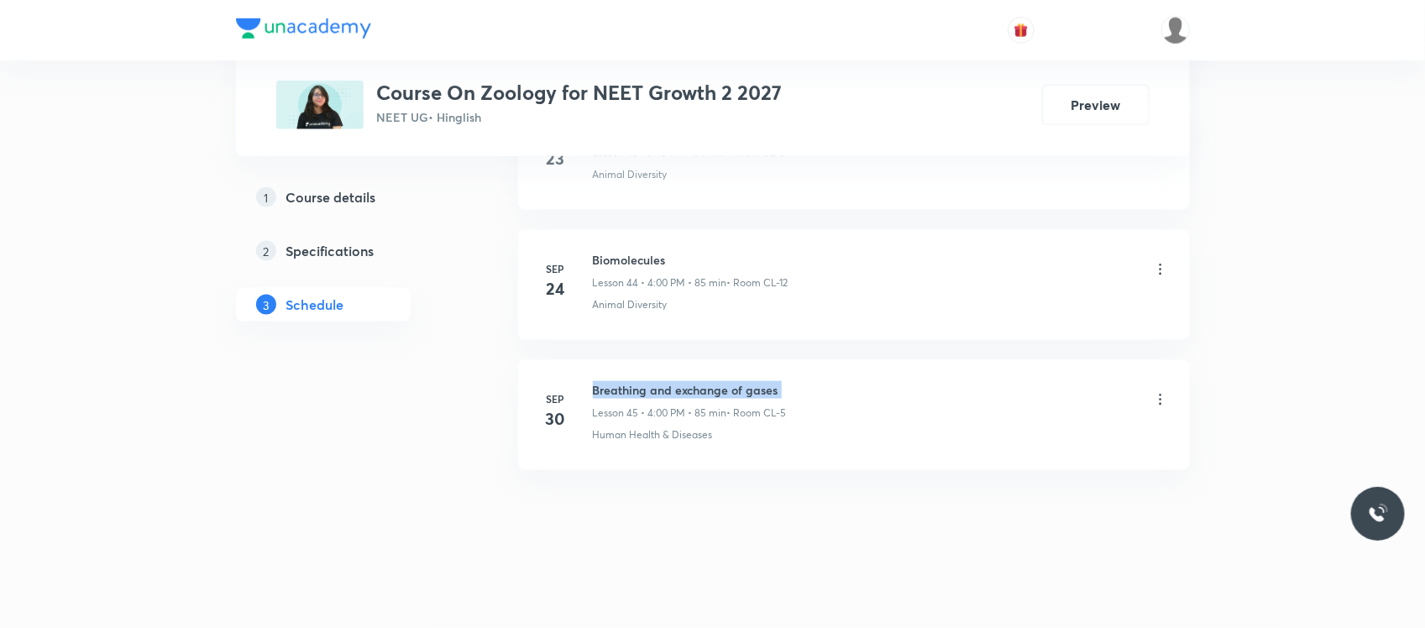
copy h6 "Breathing and exchange of gases"
click at [677, 393] on h6 "Breathing and exchange of gases" at bounding box center [690, 390] width 194 height 18
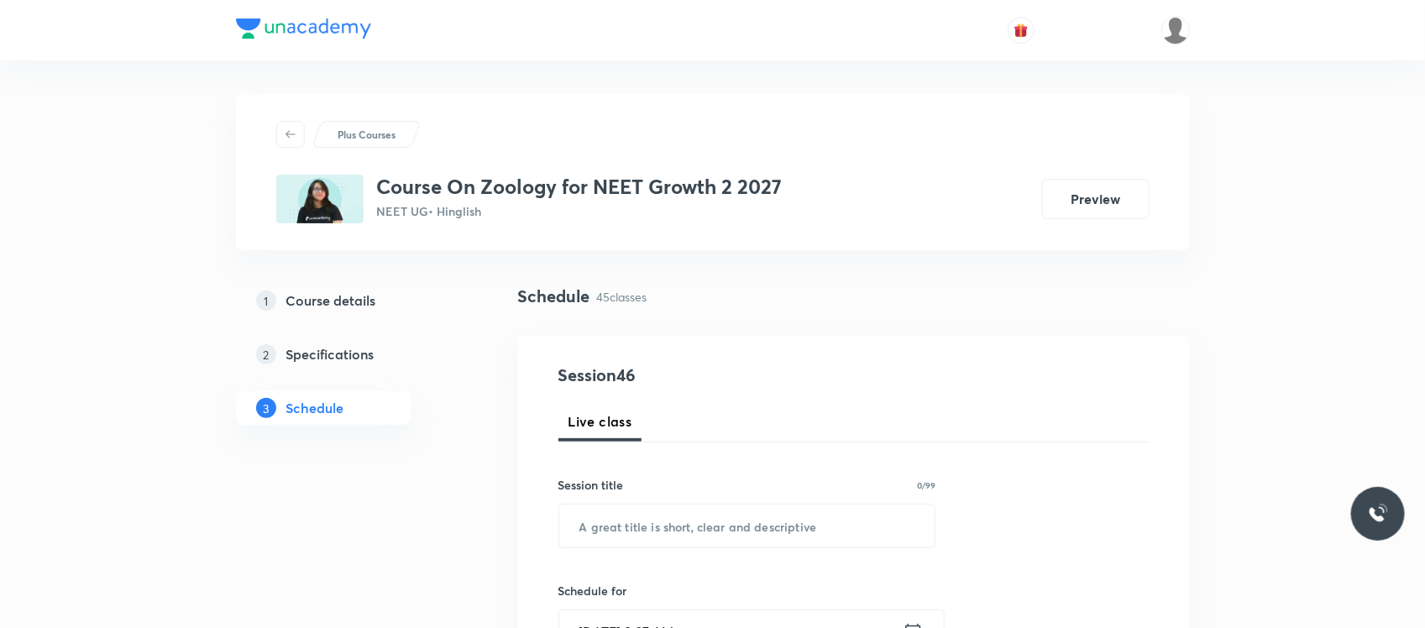
scroll to position [227, 0]
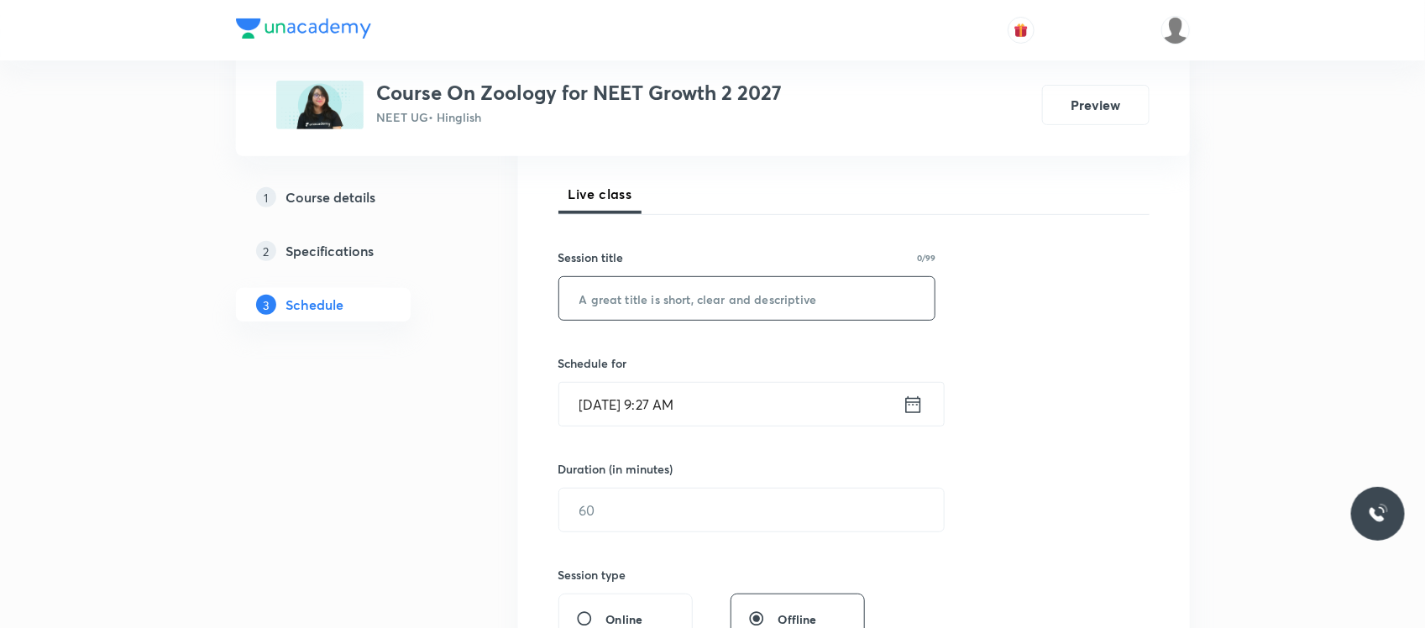
paste input "Breathing and exchange of gases"
click at [691, 298] on input "text" at bounding box center [747, 298] width 376 height 43
type input "Breathing and exchange of gases"
click at [782, 401] on input "Oct 3, 2025, 9:27 AM" at bounding box center [730, 404] width 343 height 43
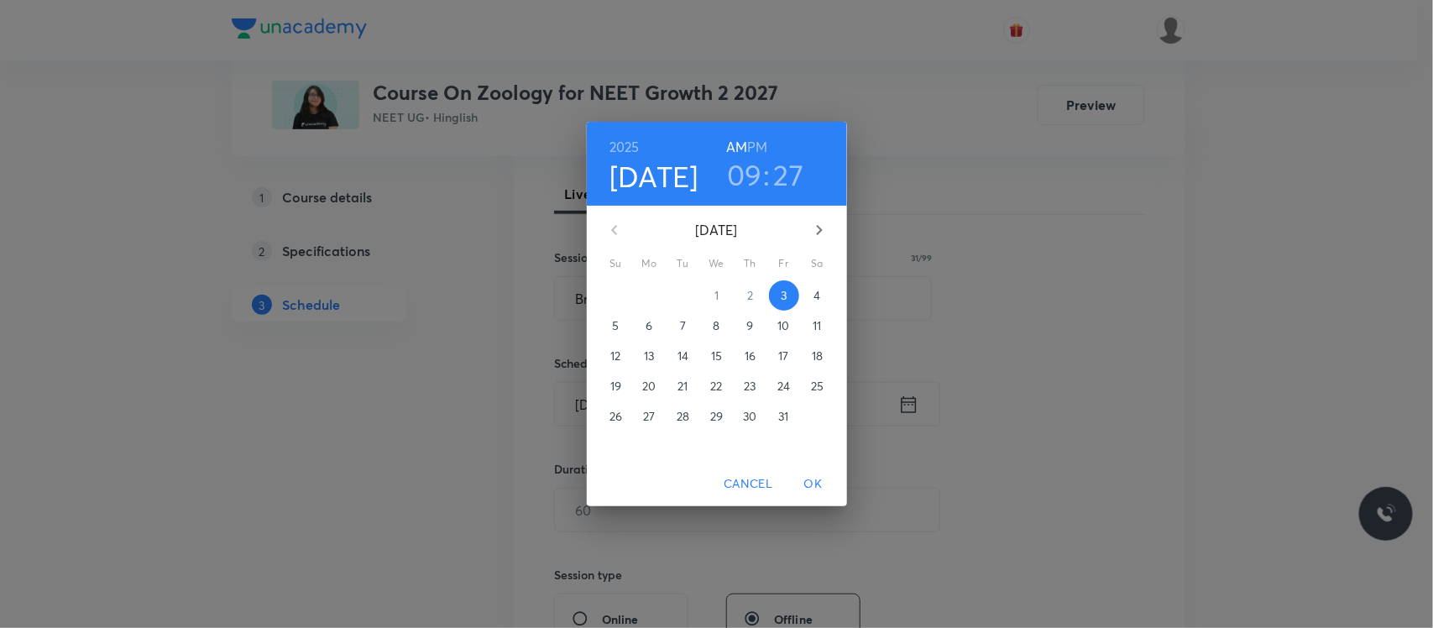
click at [741, 175] on h3 "09" at bounding box center [744, 174] width 35 height 35
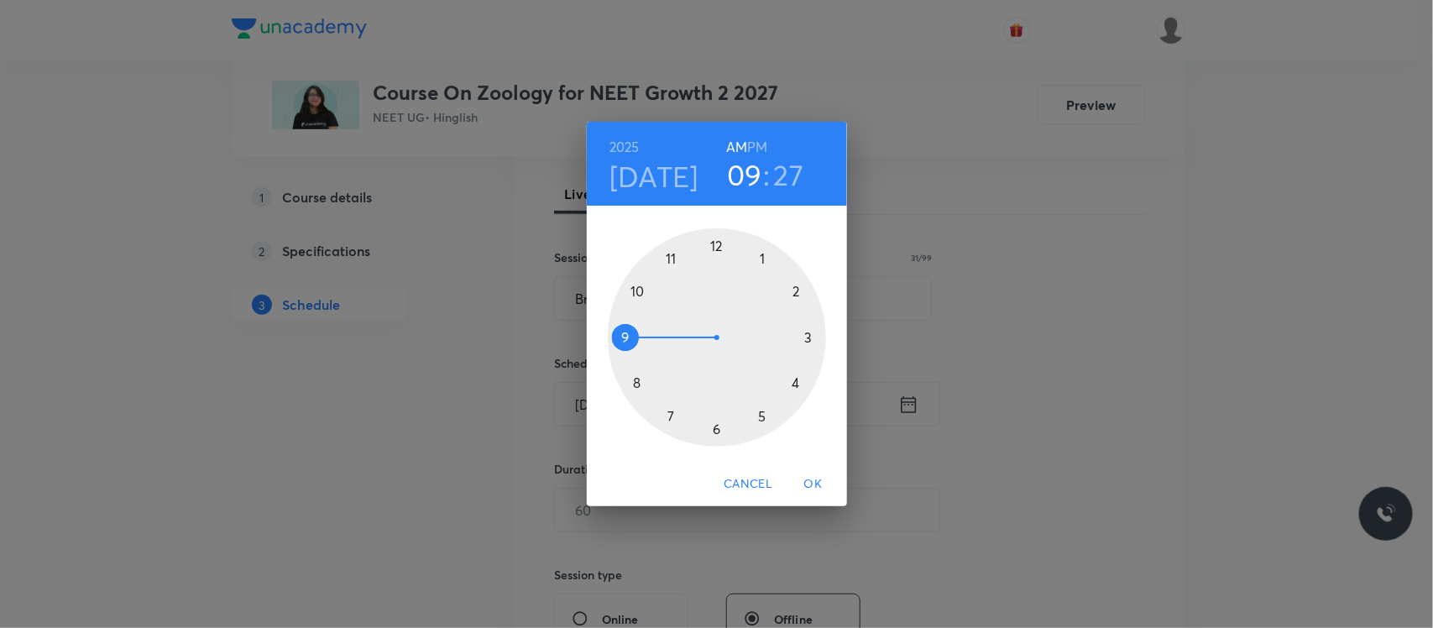
click at [757, 145] on h6 "PM" at bounding box center [757, 147] width 20 height 24
click at [762, 421] on div at bounding box center [717, 337] width 218 height 218
click at [632, 387] on div at bounding box center [717, 337] width 218 height 218
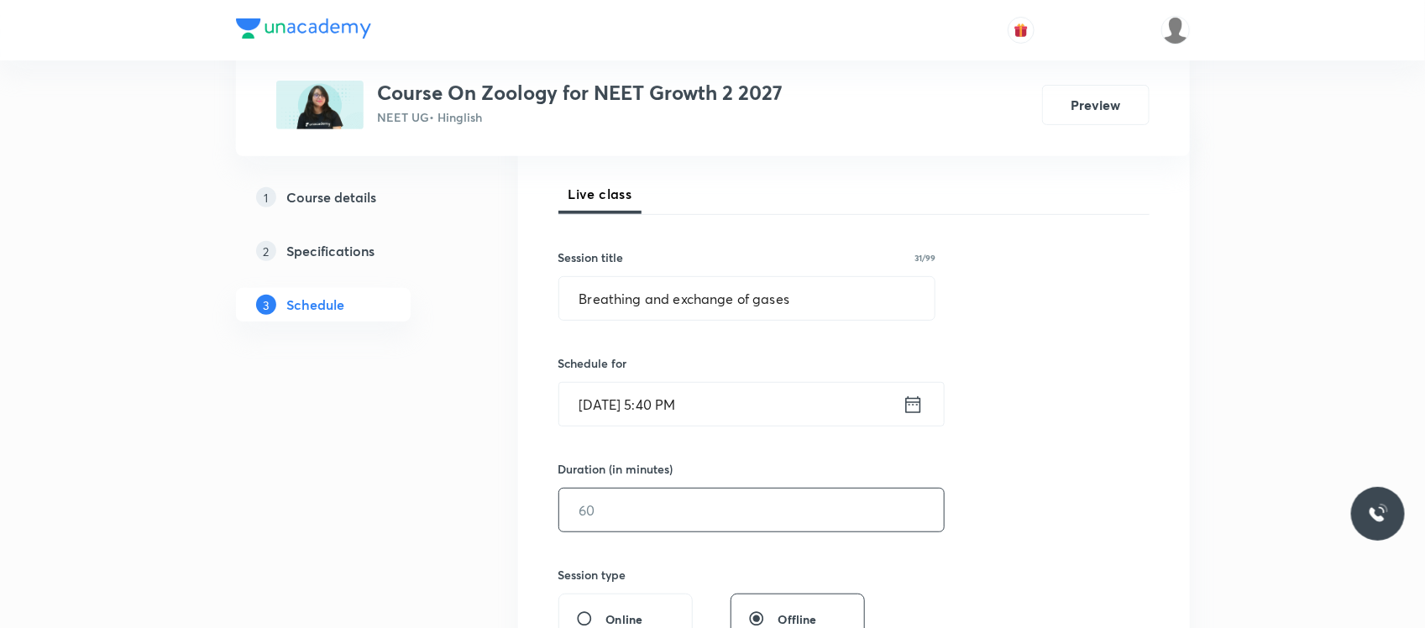
click at [627, 514] on input "text" at bounding box center [751, 510] width 384 height 43
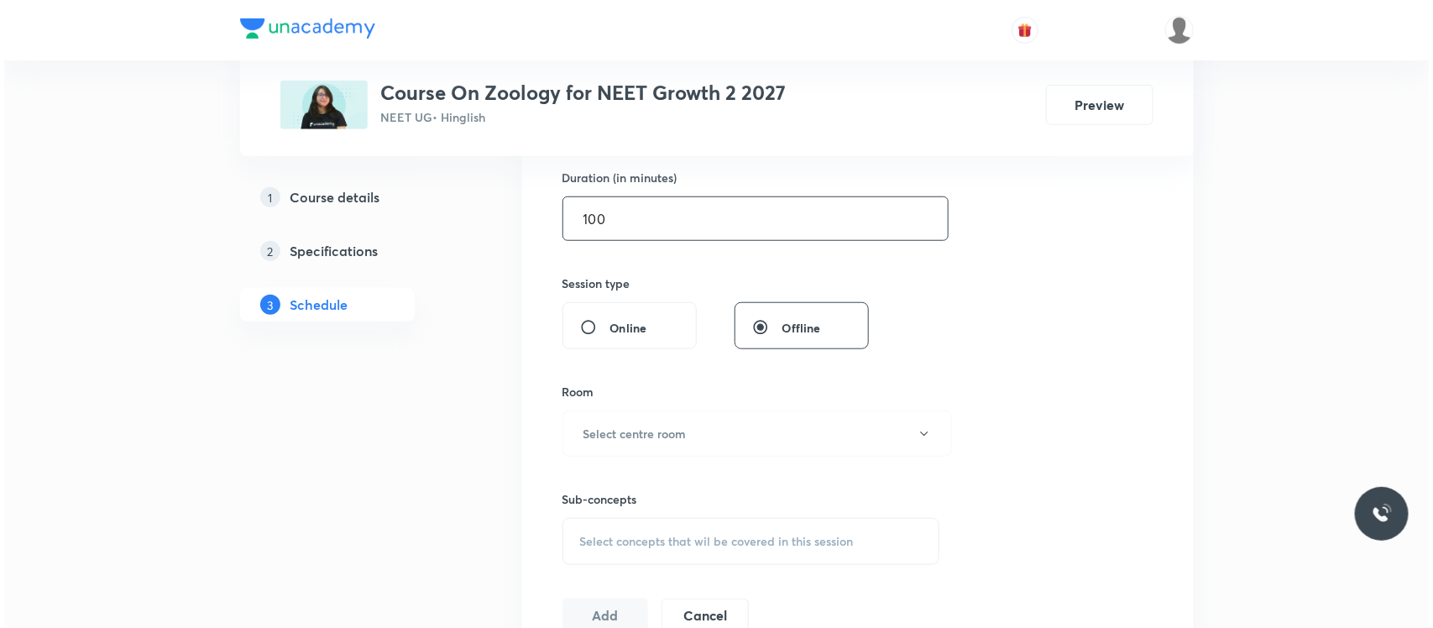
scroll to position [520, 0]
type input "100"
click at [661, 425] on h6 "Select centre room" at bounding box center [630, 432] width 103 height 18
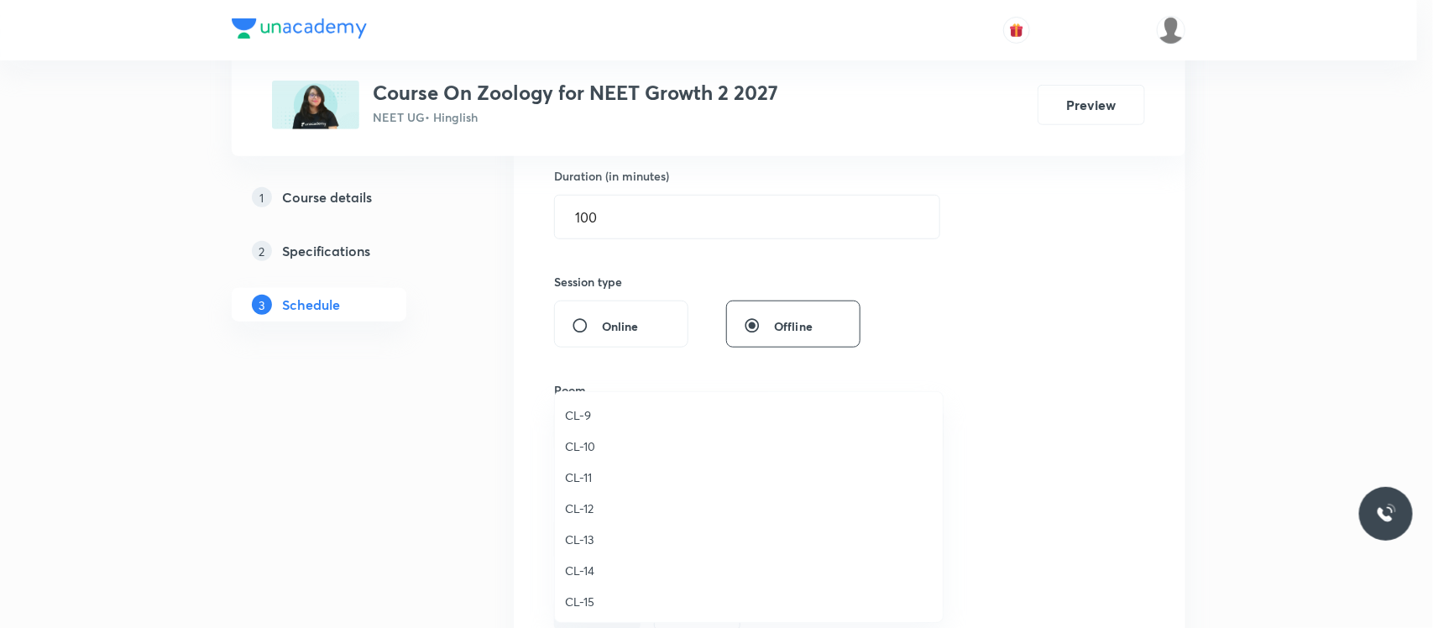
scroll to position [703, 0]
click at [589, 443] on li "CL-10" at bounding box center [749, 457] width 388 height 31
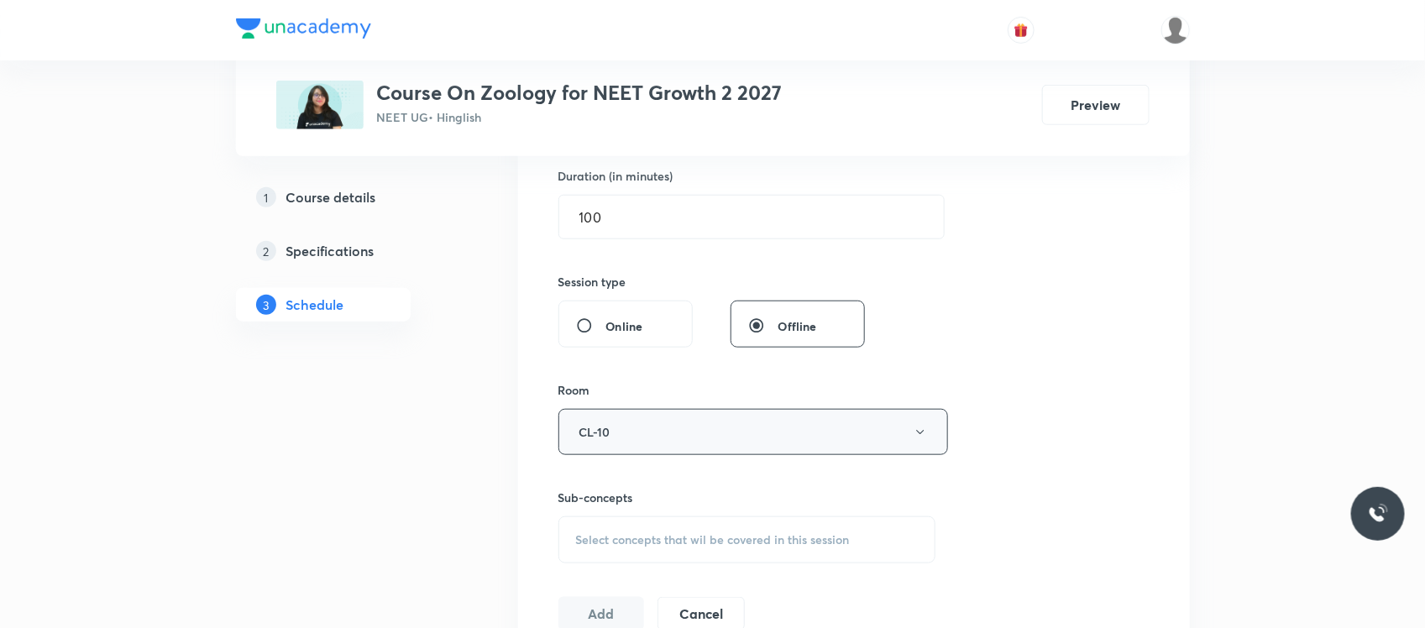
click at [614, 424] on button "CL-10" at bounding box center [753, 432] width 390 height 46
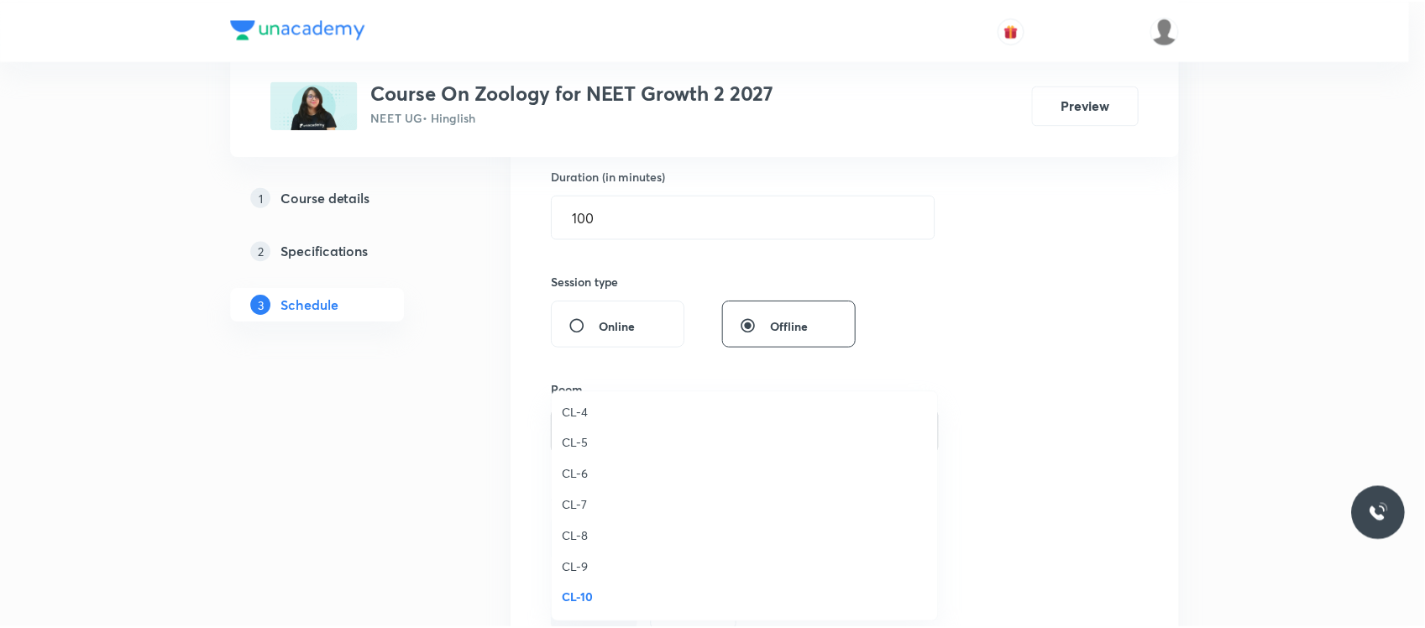
scroll to position [488, 0]
click at [578, 421] on span "CL-2" at bounding box center [749, 424] width 368 height 18
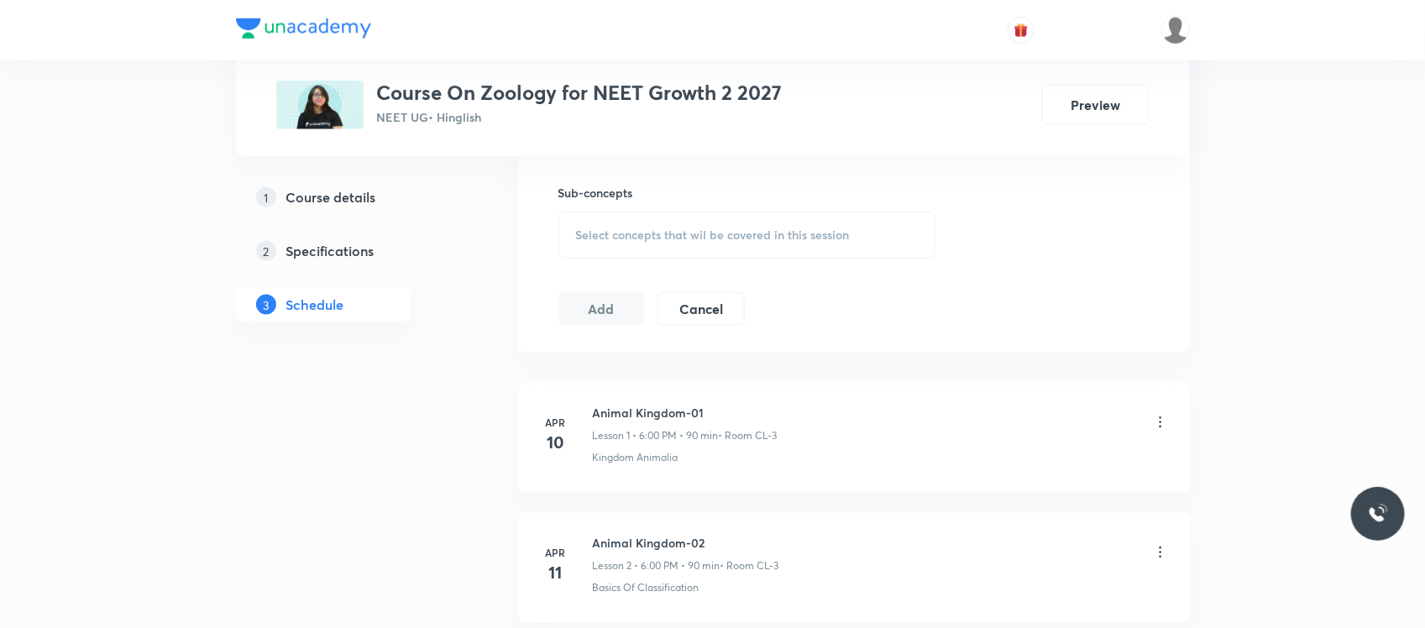
scroll to position [827, 0]
click at [666, 227] on span "Select concepts that wil be covered in this session" at bounding box center [713, 233] width 274 height 13
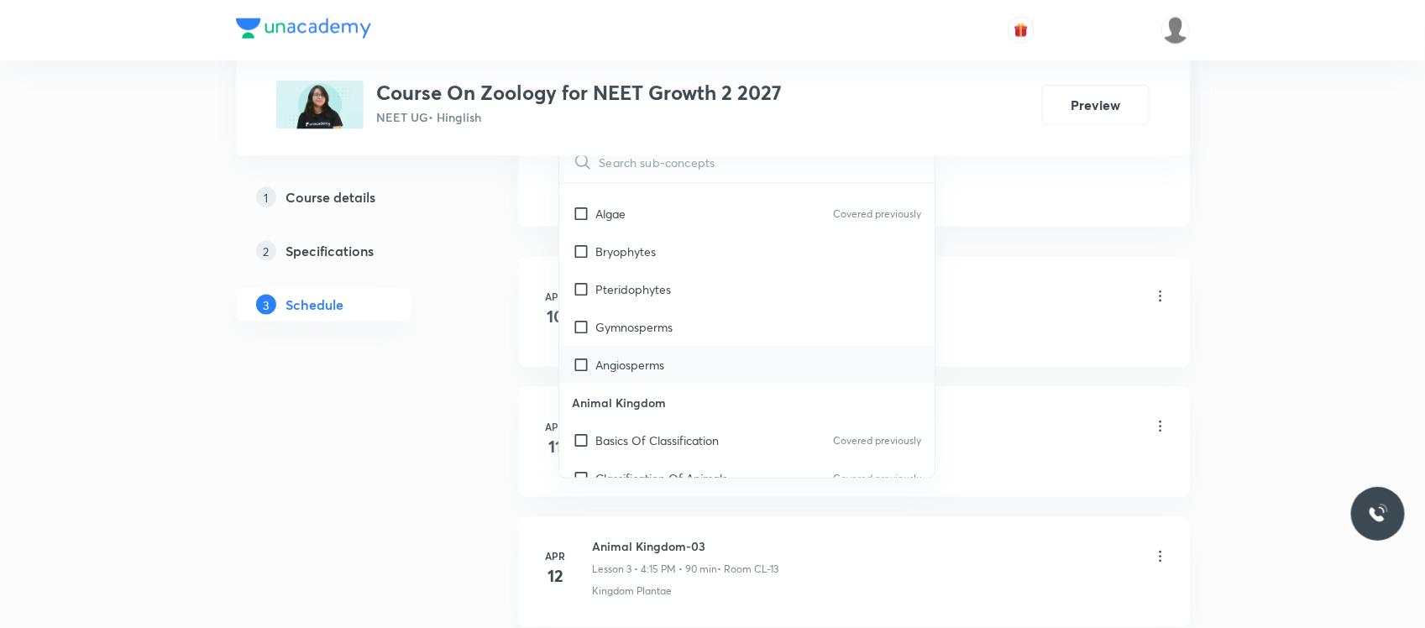
scroll to position [1133, 0]
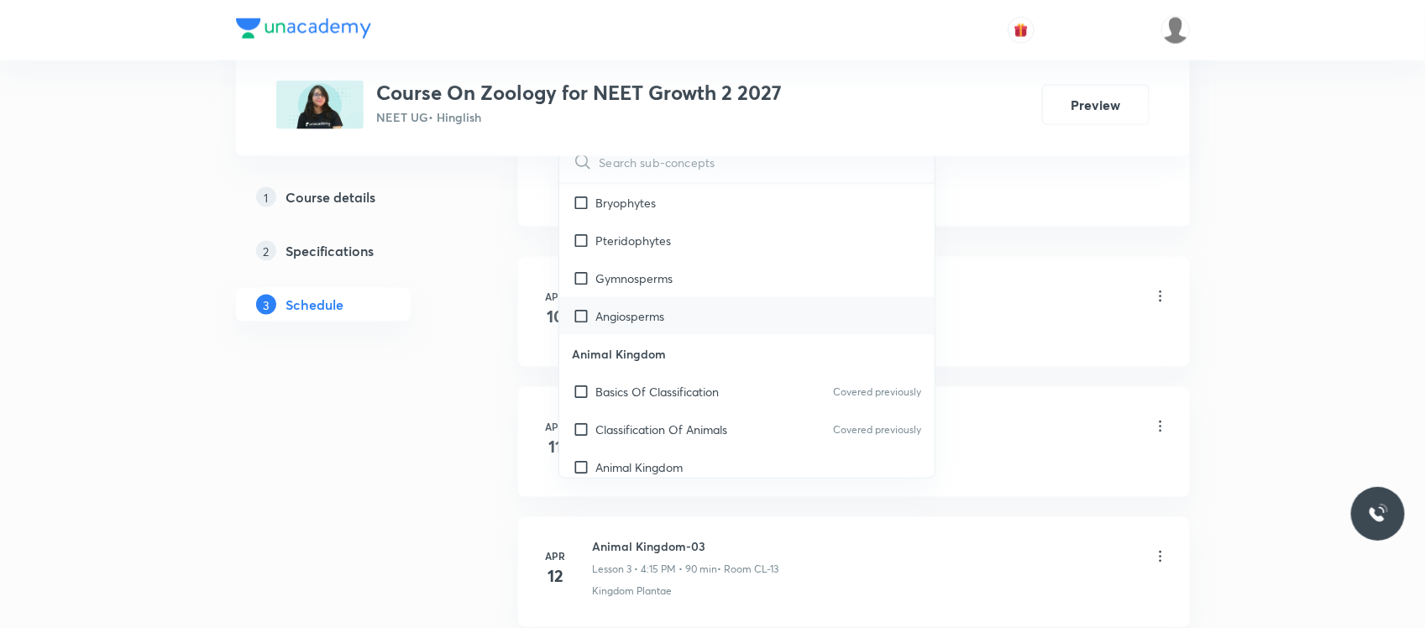
click at [641, 303] on div "Angiosperms" at bounding box center [747, 316] width 376 height 38
checkbox input "true"
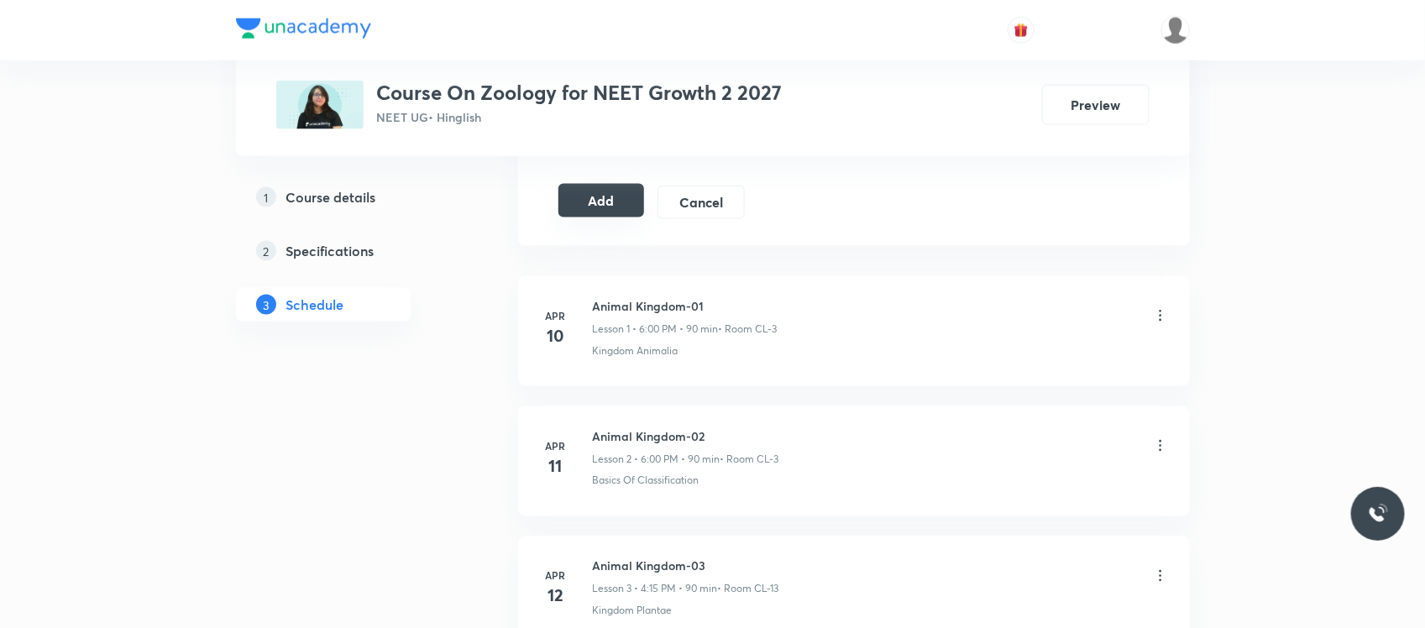
click at [600, 198] on button "Add" at bounding box center [601, 201] width 86 height 34
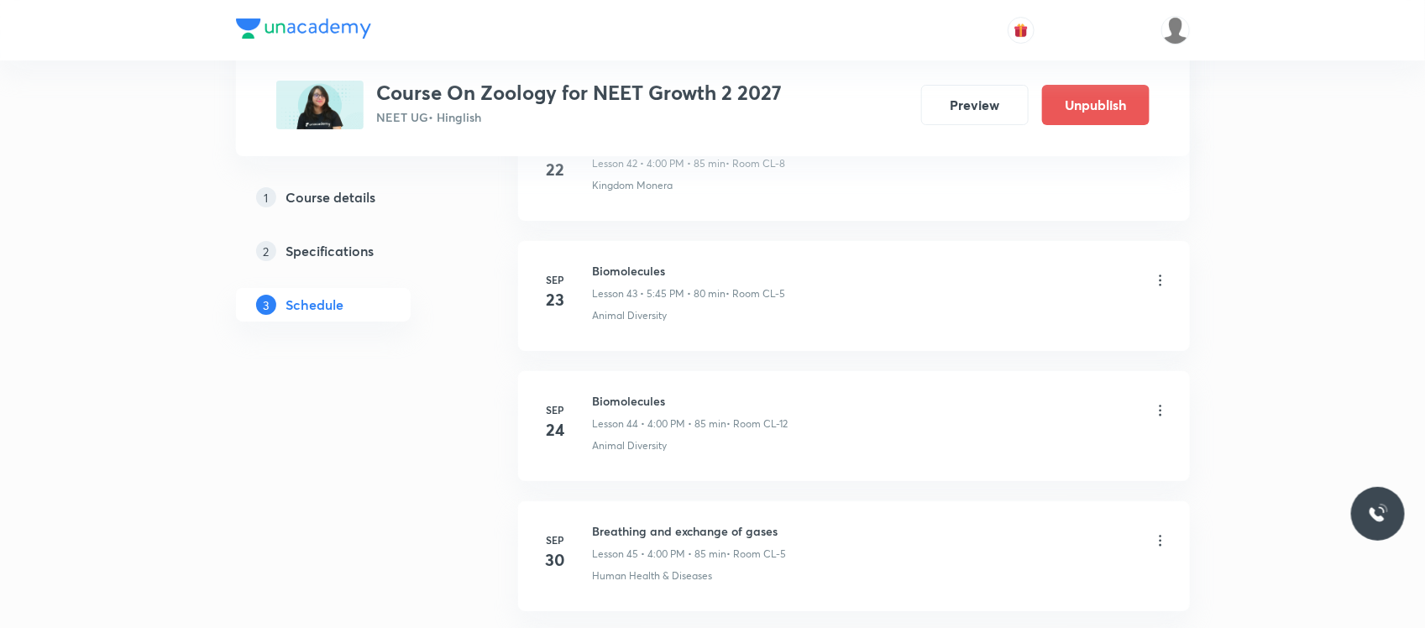
scroll to position [5948, 0]
